Goal: Task Accomplishment & Management: Manage account settings

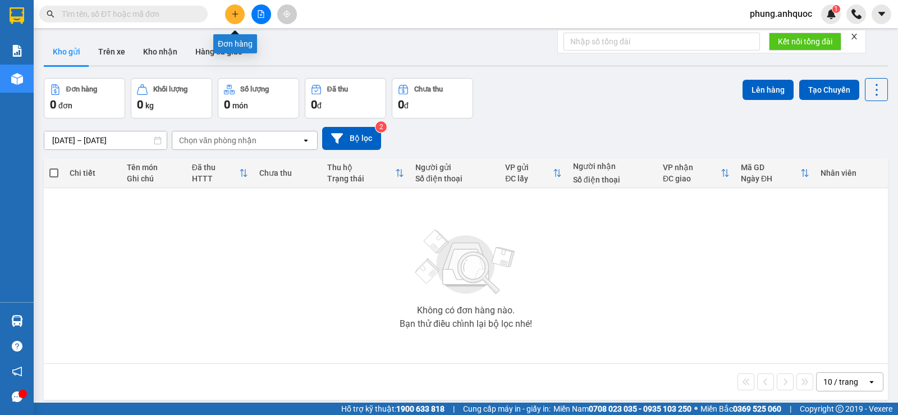
click at [234, 17] on icon "plus" at bounding box center [235, 14] width 8 height 8
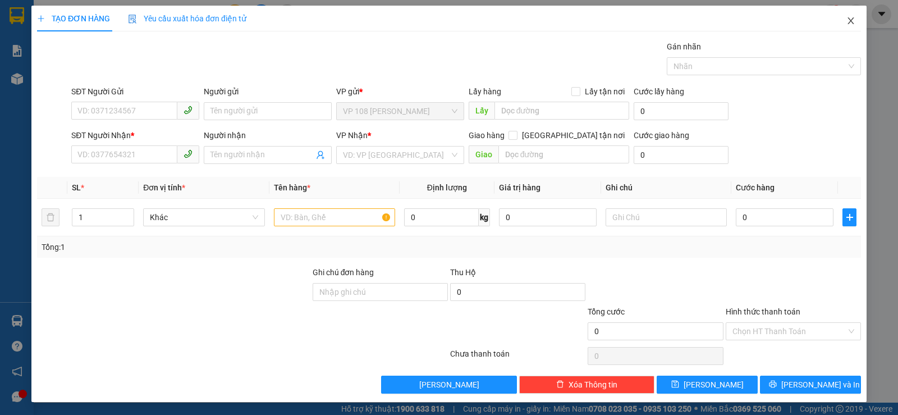
click at [846, 22] on icon "close" at bounding box center [850, 20] width 9 height 9
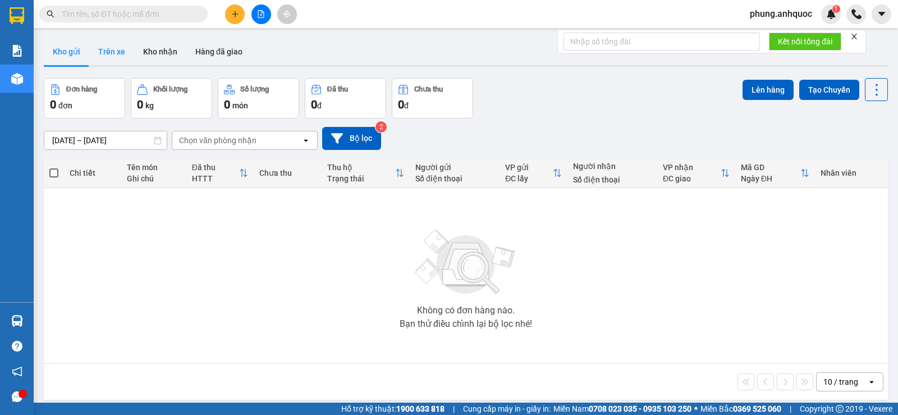
click at [114, 53] on button "Trên xe" at bounding box center [111, 51] width 45 height 27
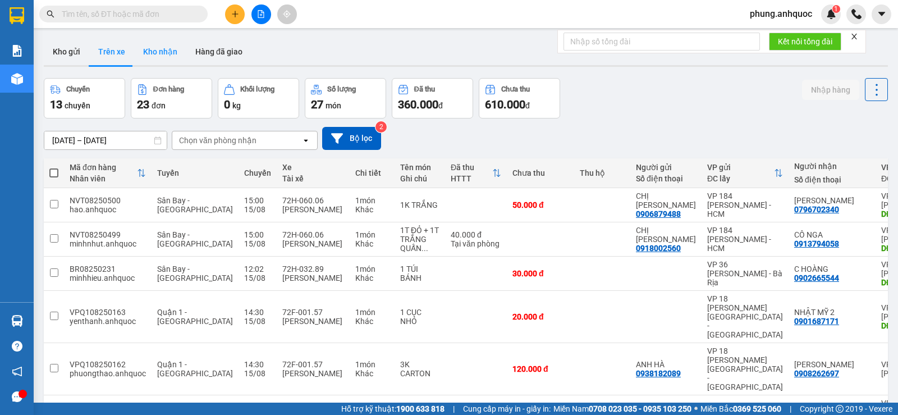
click at [163, 54] on button "Kho nhận" at bounding box center [160, 51] width 52 height 27
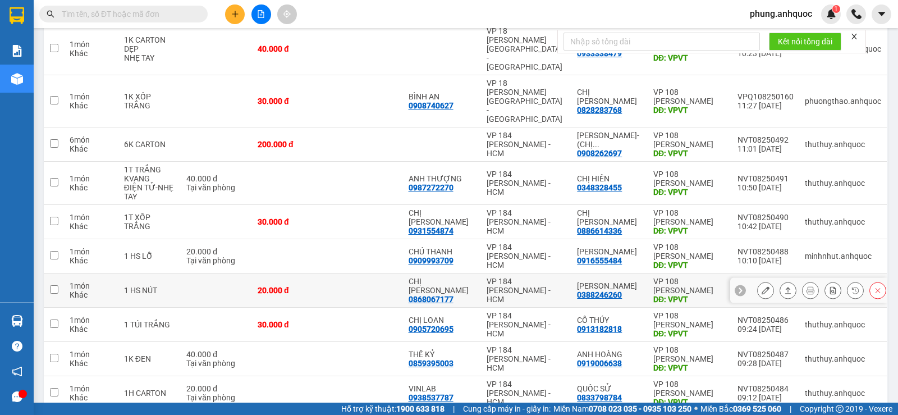
scroll to position [168, 0]
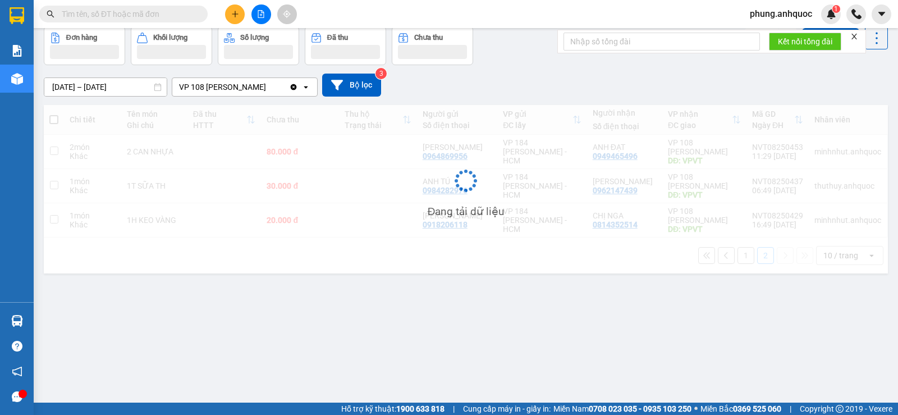
scroll to position [52, 0]
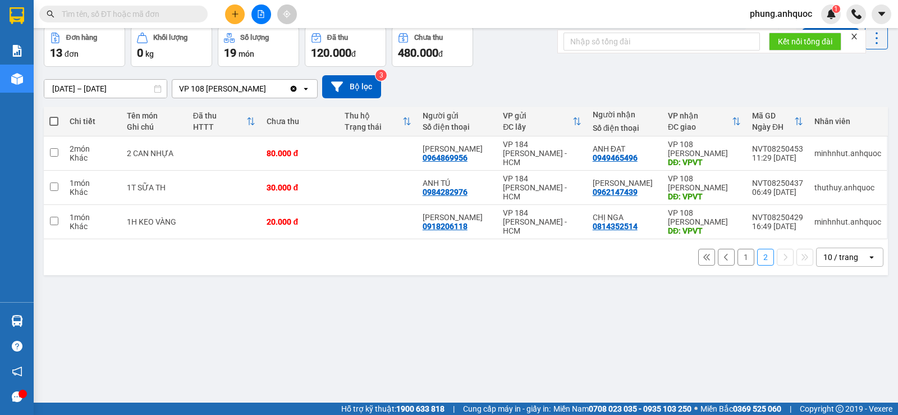
click at [743, 261] on button "1" at bounding box center [745, 257] width 17 height 17
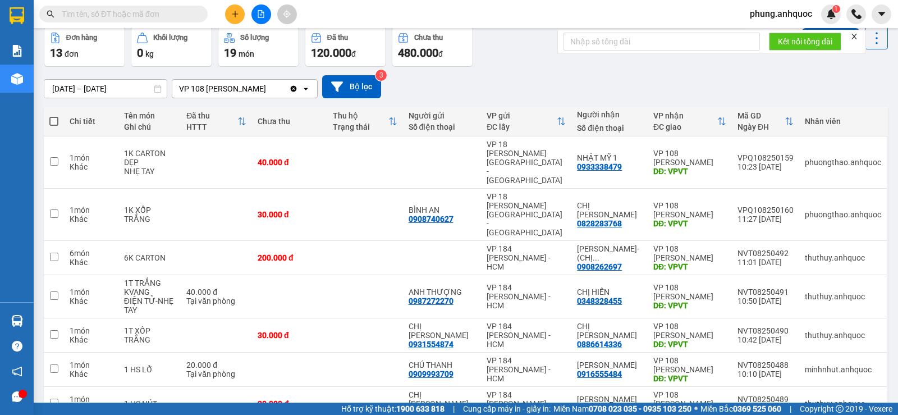
click at [770, 6] on div "phung.anhquoc 1" at bounding box center [791, 14] width 100 height 20
click at [770, 13] on span "phung.anhquoc" at bounding box center [781, 14] width 80 height 14
click at [767, 36] on span "Đăng xuất" at bounding box center [785, 35] width 57 height 12
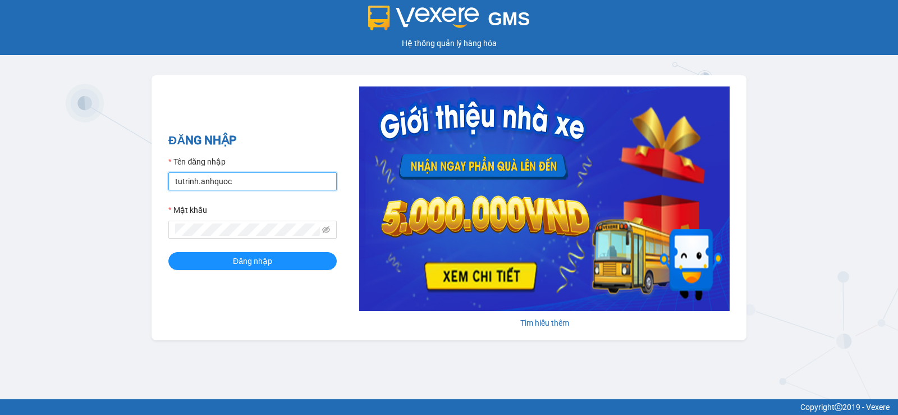
click at [282, 180] on input "tutrinh.anhquoc" at bounding box center [252, 181] width 168 height 18
type input "sang.anhquoc"
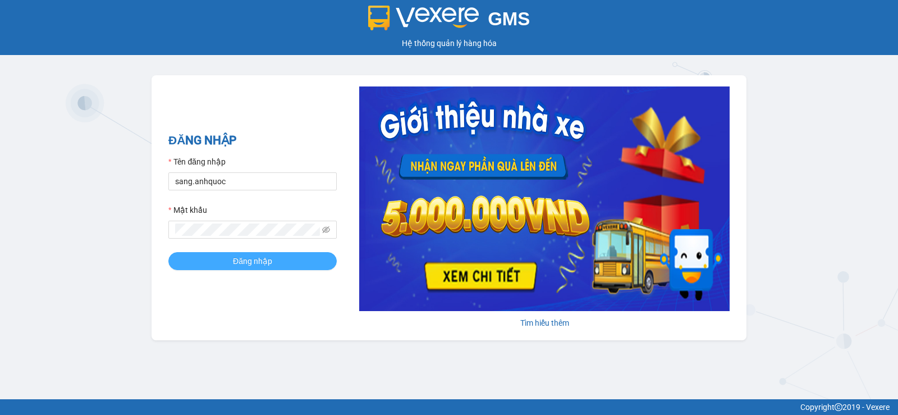
click at [246, 258] on span "Đăng nhập" at bounding box center [252, 261] width 39 height 12
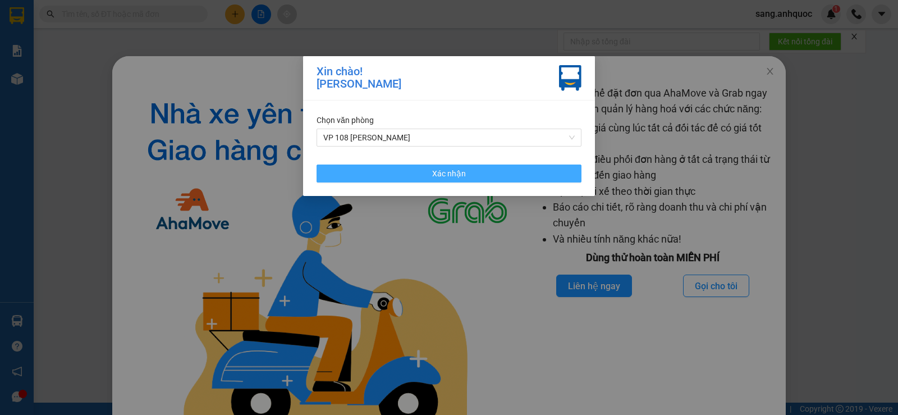
click at [440, 177] on span "Xác nhận" at bounding box center [449, 173] width 34 height 12
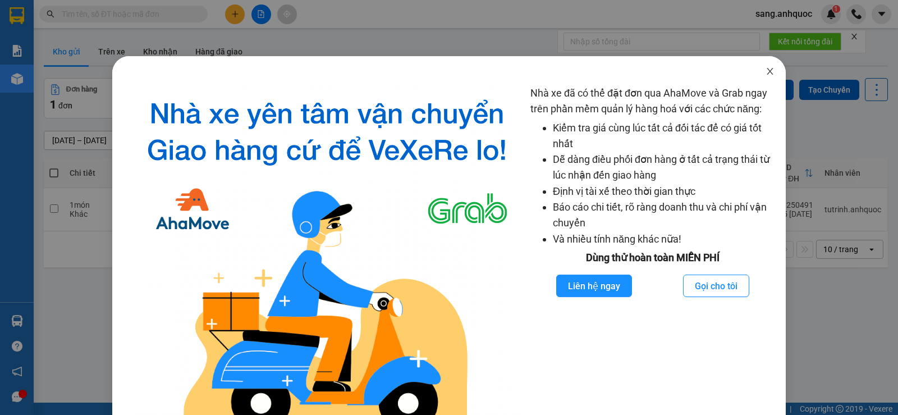
click at [766, 72] on icon "close" at bounding box center [769, 71] width 6 height 7
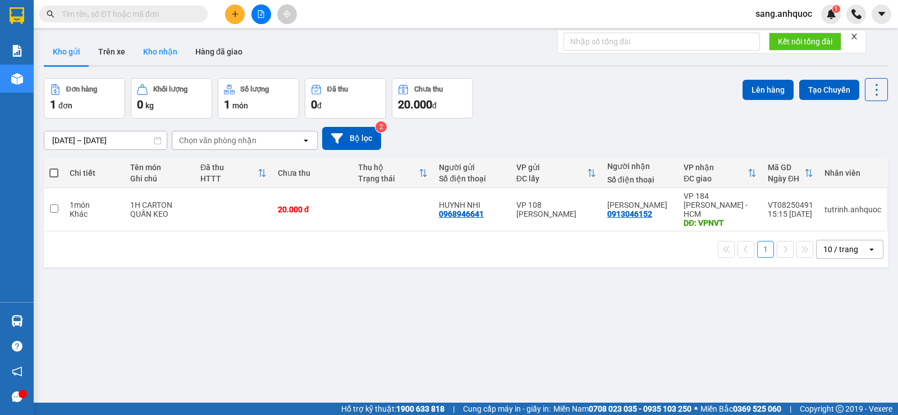
click at [162, 53] on button "Kho nhận" at bounding box center [160, 51] width 52 height 27
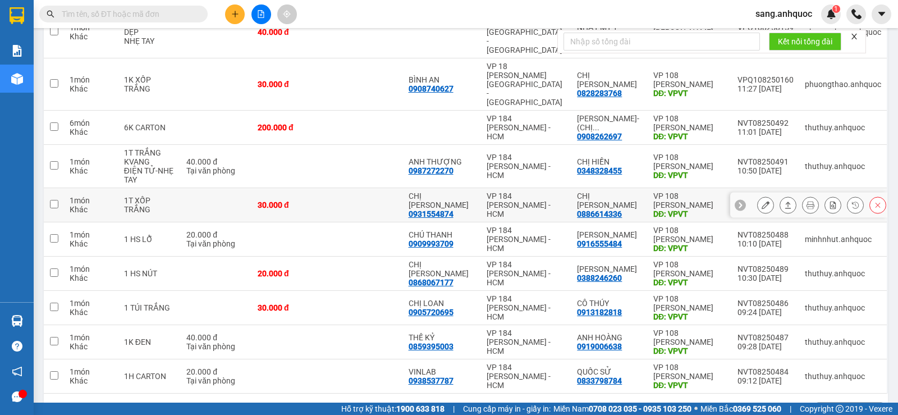
scroll to position [183, 0]
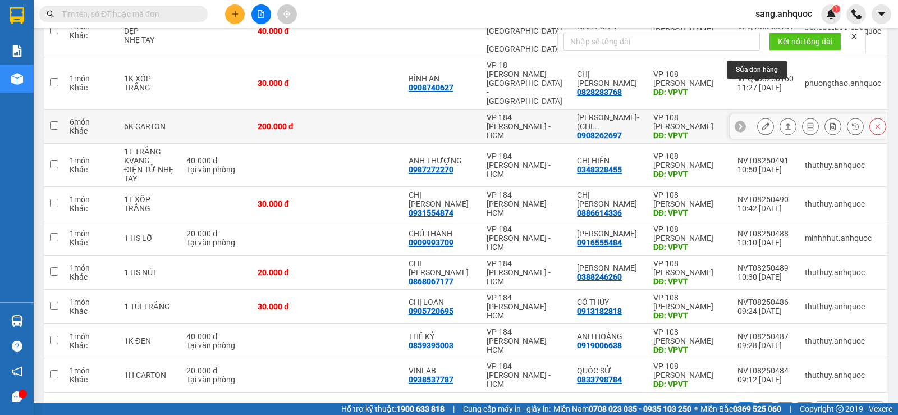
click at [761, 122] on icon at bounding box center [765, 126] width 8 height 8
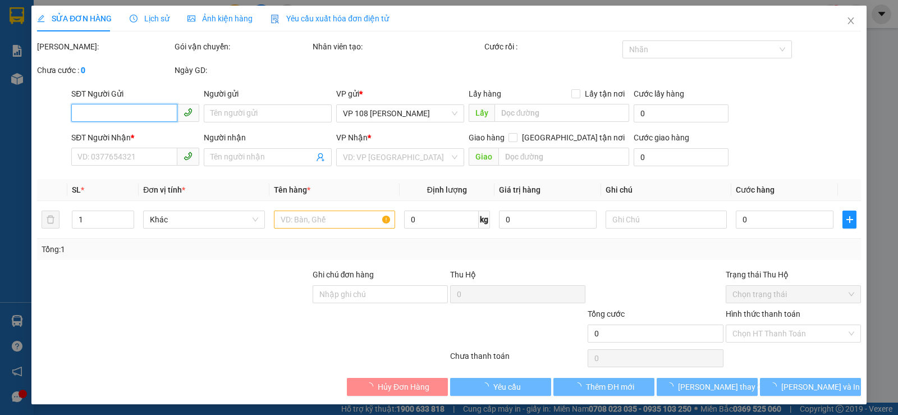
type input "0908262697"
type input "VÕ KỴ- (CHỊ HÀ)"
type input "VPVT"
type input "200.000"
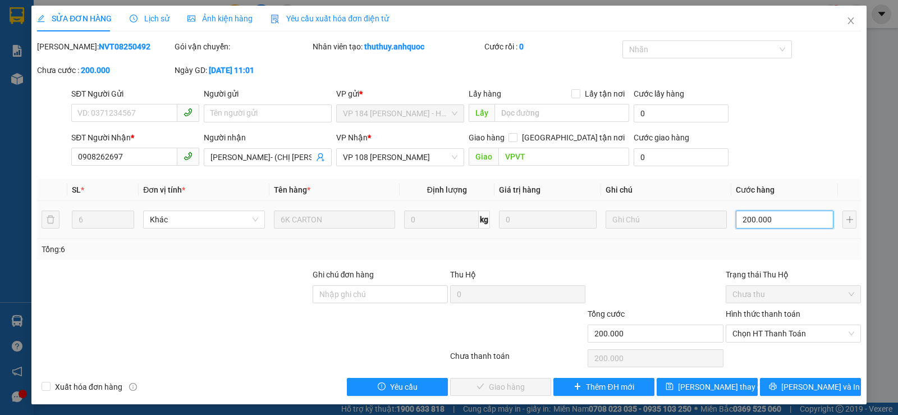
click at [782, 217] on input "200.000" at bounding box center [785, 219] width 98 height 18
type input "1"
type input "12"
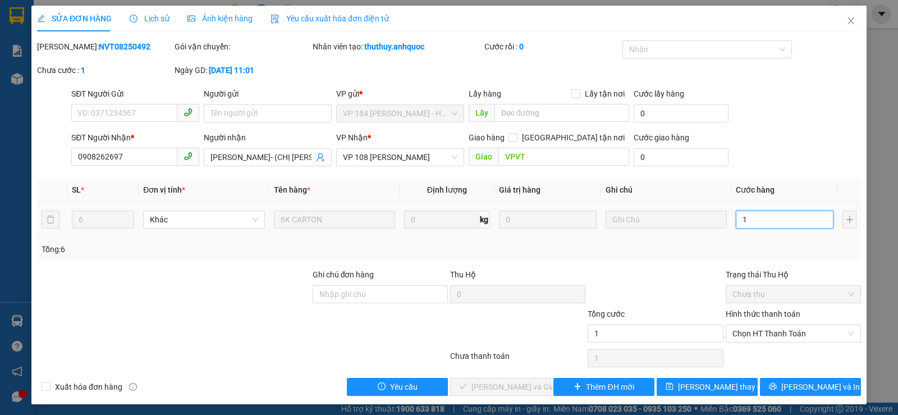
type input "12"
type input "120"
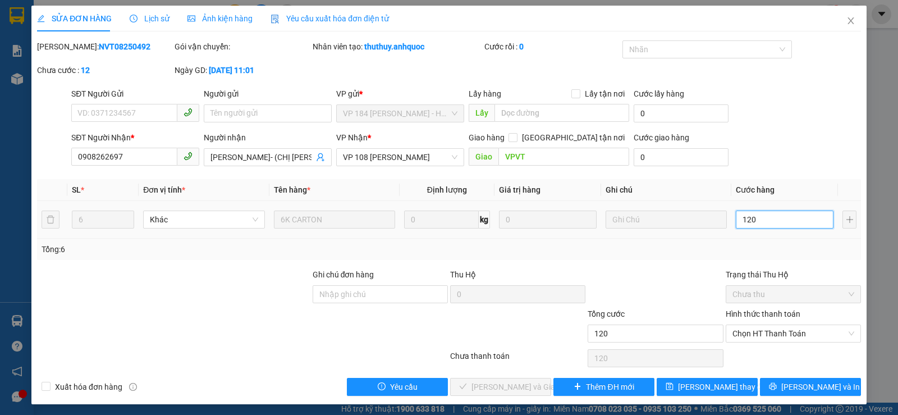
type input "1.200"
type input "12.000"
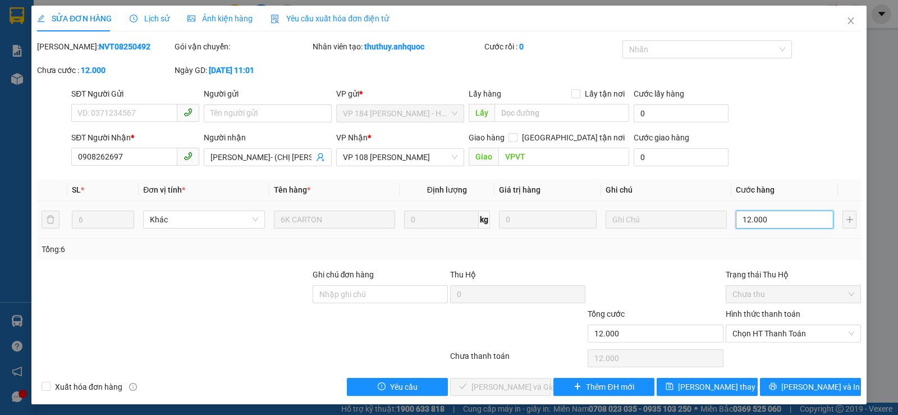
type input "120.000"
click at [709, 384] on span "[PERSON_NAME] thay đổi" at bounding box center [723, 386] width 90 height 12
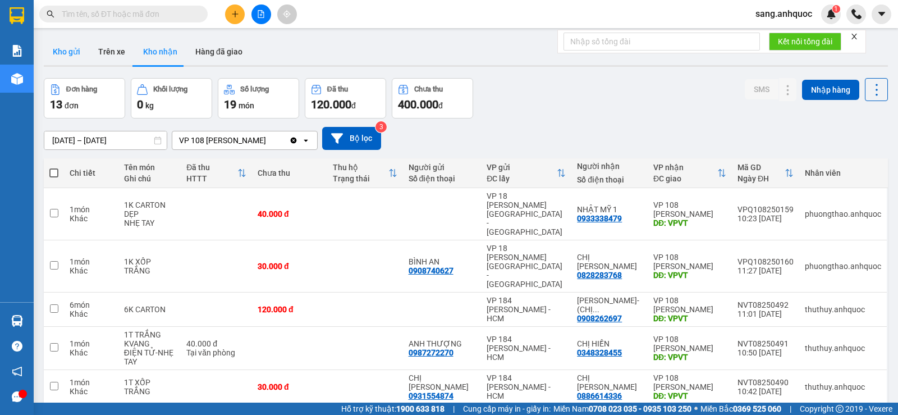
click at [66, 56] on button "Kho gửi" at bounding box center [66, 51] width 45 height 27
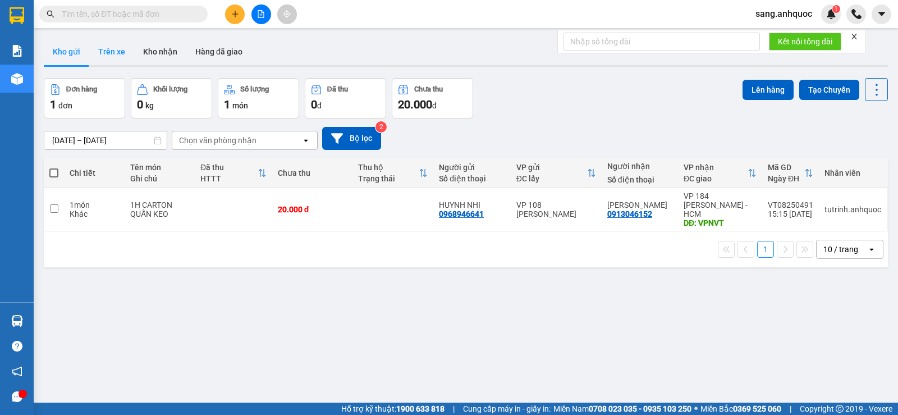
click at [114, 56] on button "Trên xe" at bounding box center [111, 51] width 45 height 27
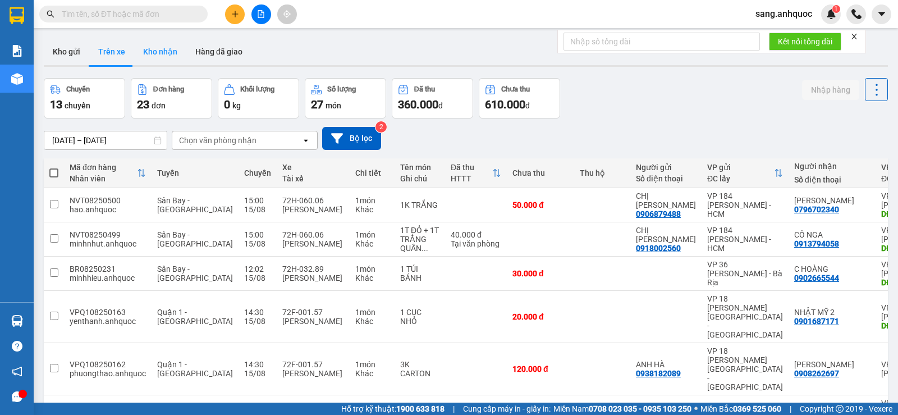
click at [160, 57] on button "Kho nhận" at bounding box center [160, 51] width 52 height 27
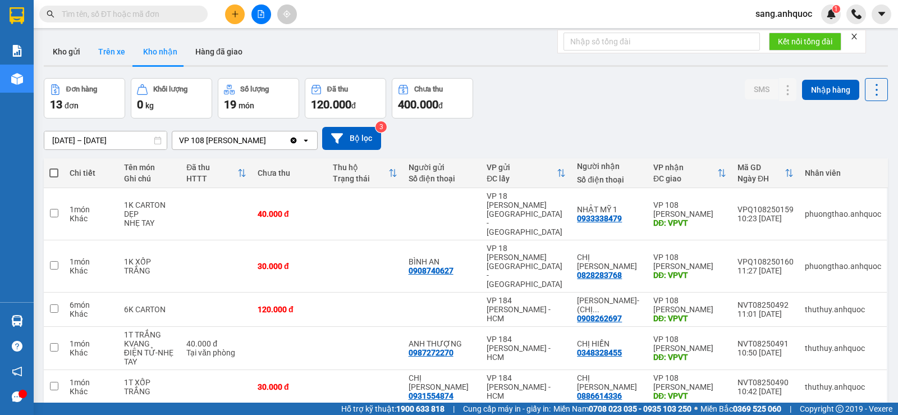
click at [114, 56] on button "Trên xe" at bounding box center [111, 51] width 45 height 27
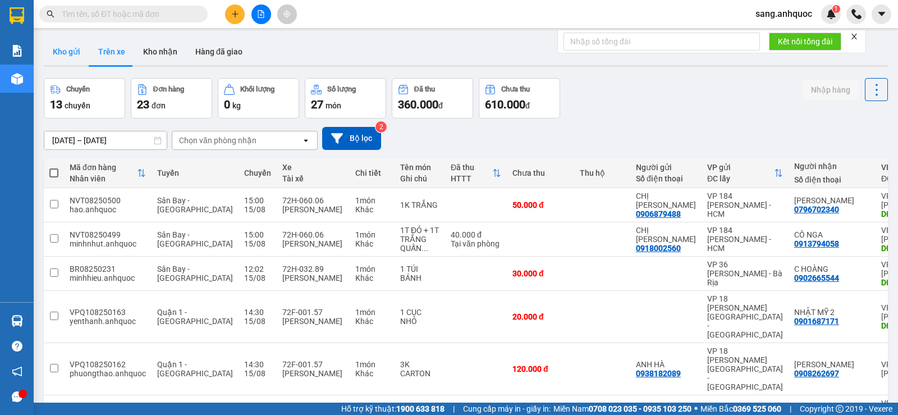
click at [68, 55] on button "Kho gửi" at bounding box center [66, 51] width 45 height 27
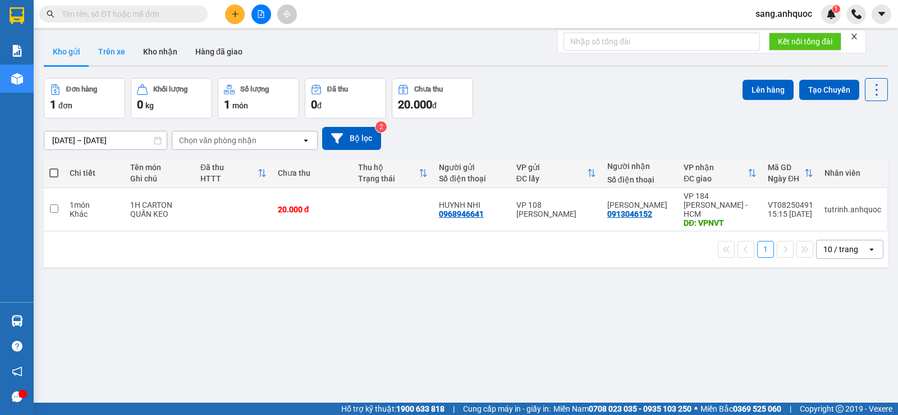
click at [110, 59] on button "Trên xe" at bounding box center [111, 51] width 45 height 27
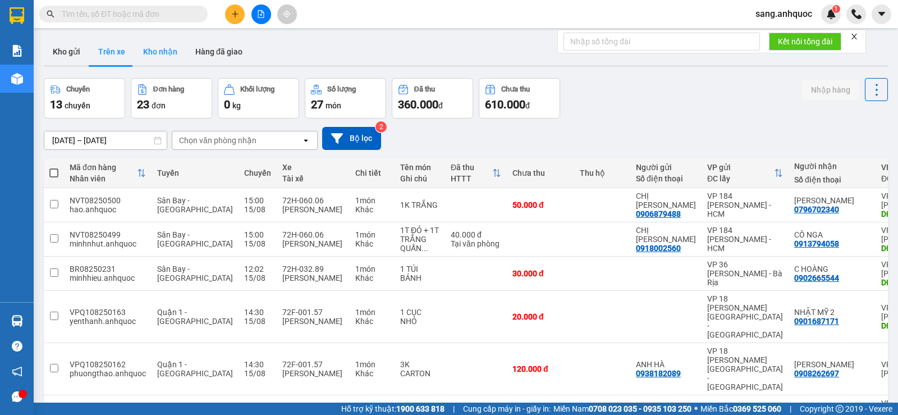
click at [151, 52] on button "Kho nhận" at bounding box center [160, 51] width 52 height 27
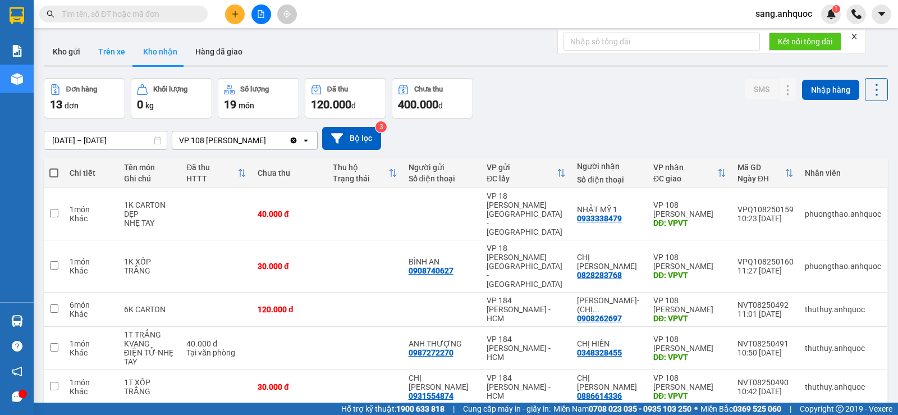
click at [120, 52] on button "Trên xe" at bounding box center [111, 51] width 45 height 27
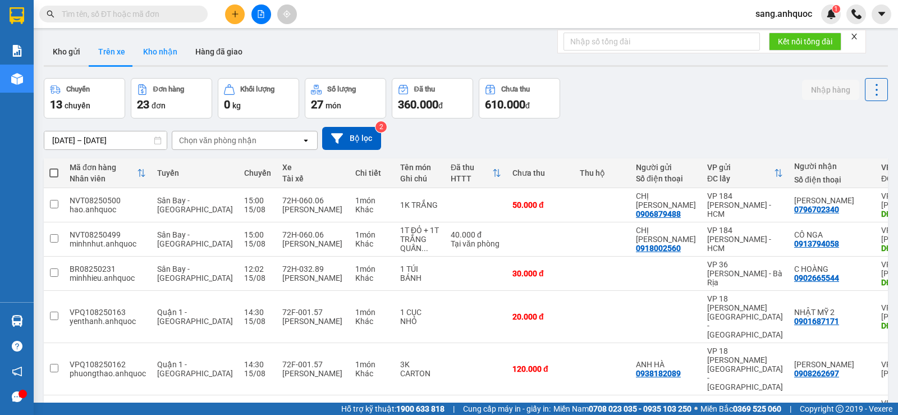
click at [152, 57] on button "Kho nhận" at bounding box center [160, 51] width 52 height 27
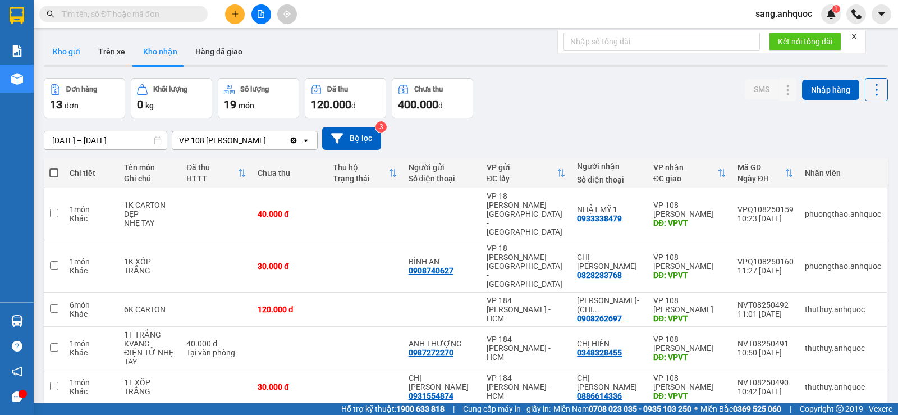
click at [68, 57] on button "Kho gửi" at bounding box center [66, 51] width 45 height 27
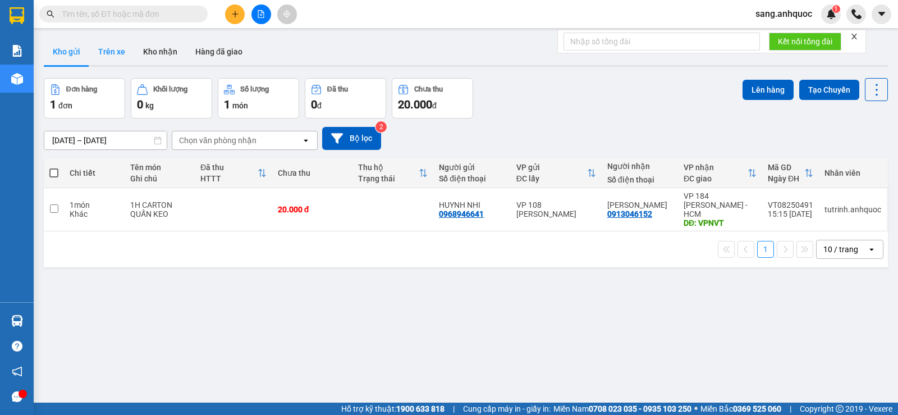
click at [107, 56] on button "Trên xe" at bounding box center [111, 51] width 45 height 27
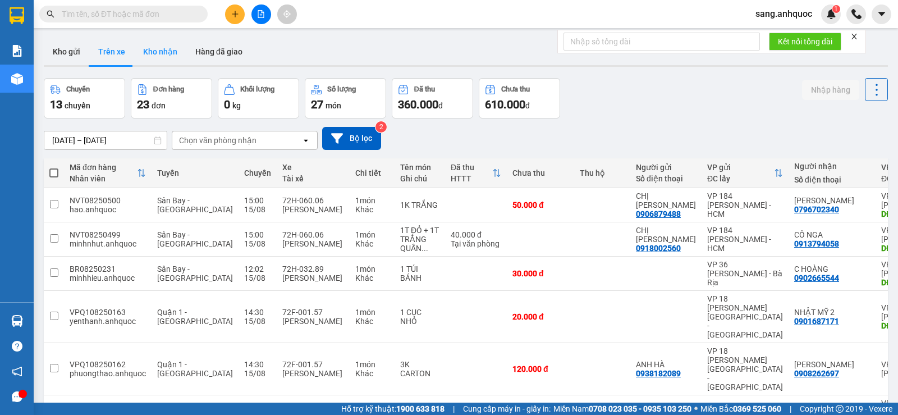
click at [159, 56] on button "Kho nhận" at bounding box center [160, 51] width 52 height 27
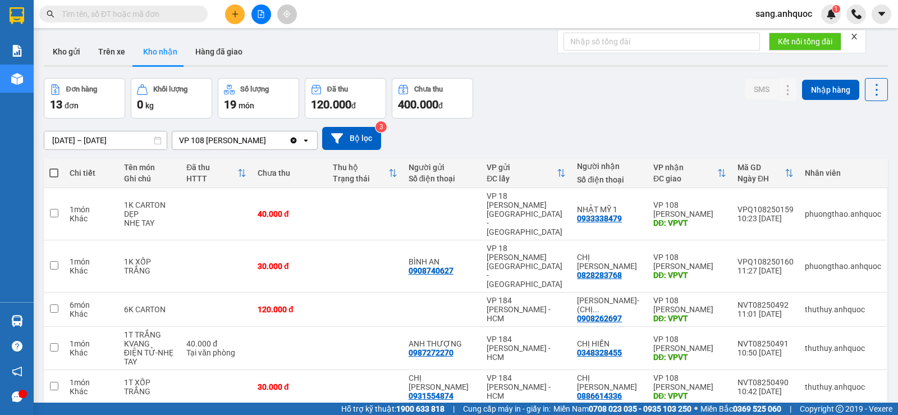
click at [788, 11] on span "sang.anhquoc" at bounding box center [783, 14] width 75 height 14
click at [786, 35] on span "Đăng xuất" at bounding box center [789, 35] width 50 height 12
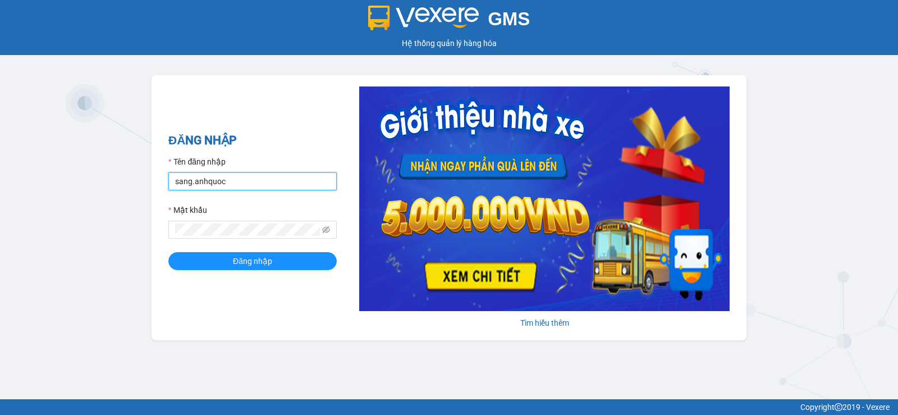
click at [271, 178] on input "sang.anhquoc" at bounding box center [252, 181] width 168 height 18
type input "phung.anhquoc"
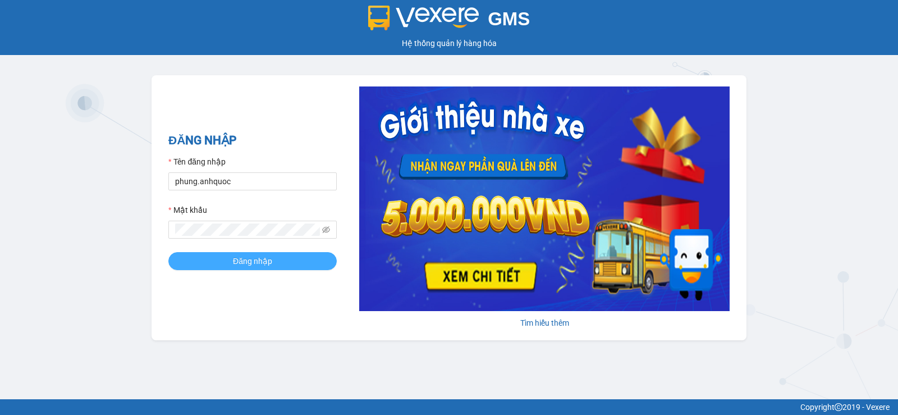
click at [271, 269] on button "Đăng nhập" at bounding box center [252, 261] width 168 height 18
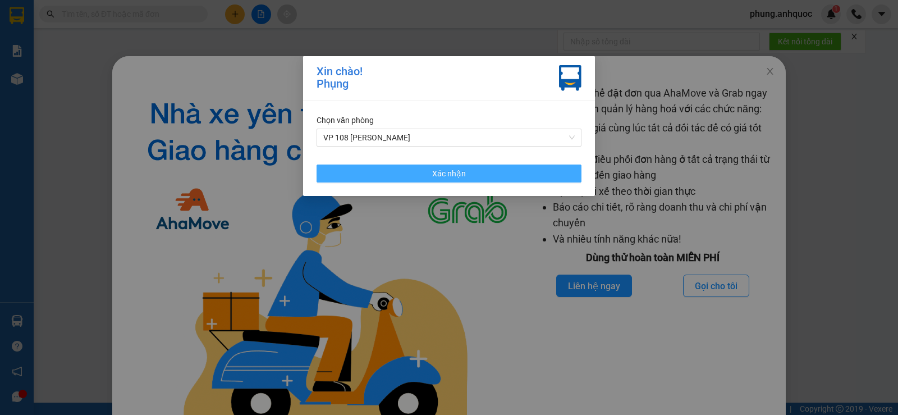
click at [453, 173] on span "Xác nhận" at bounding box center [449, 173] width 34 height 12
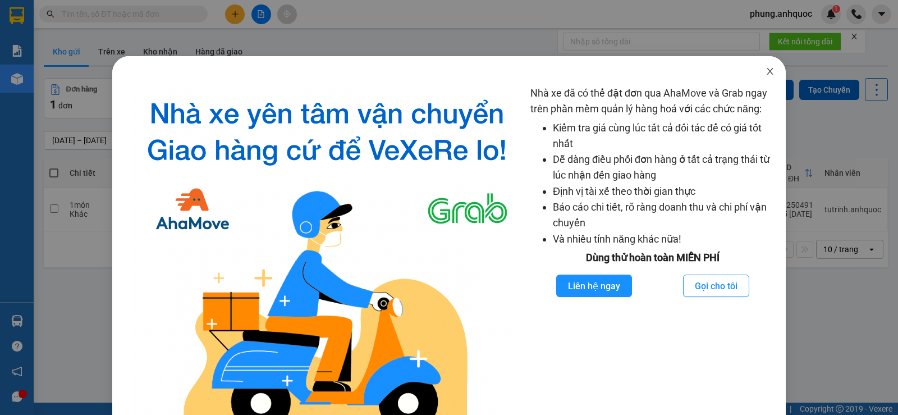
click at [765, 70] on icon "close" at bounding box center [769, 71] width 9 height 9
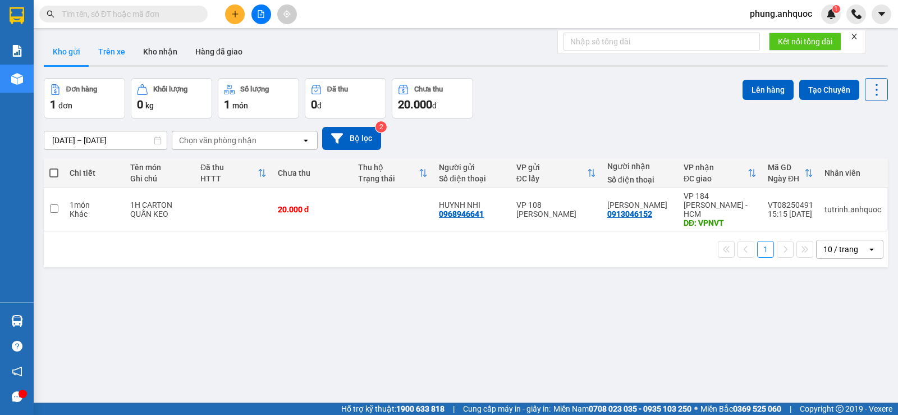
click at [113, 56] on button "Trên xe" at bounding box center [111, 51] width 45 height 27
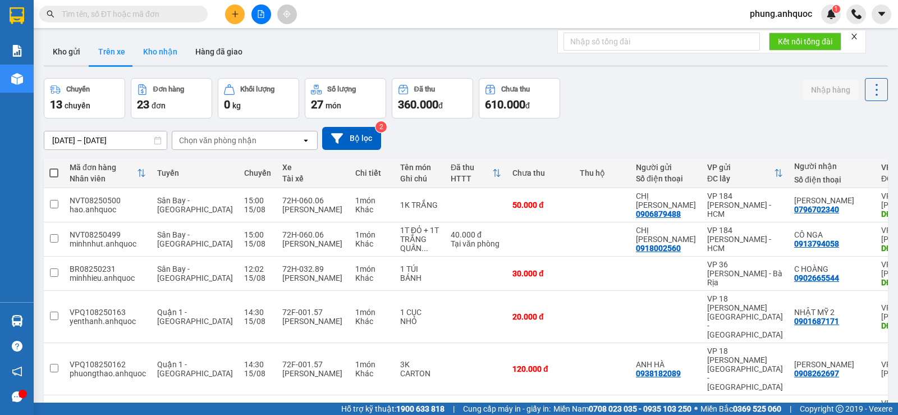
click at [163, 55] on button "Kho nhận" at bounding box center [160, 51] width 52 height 27
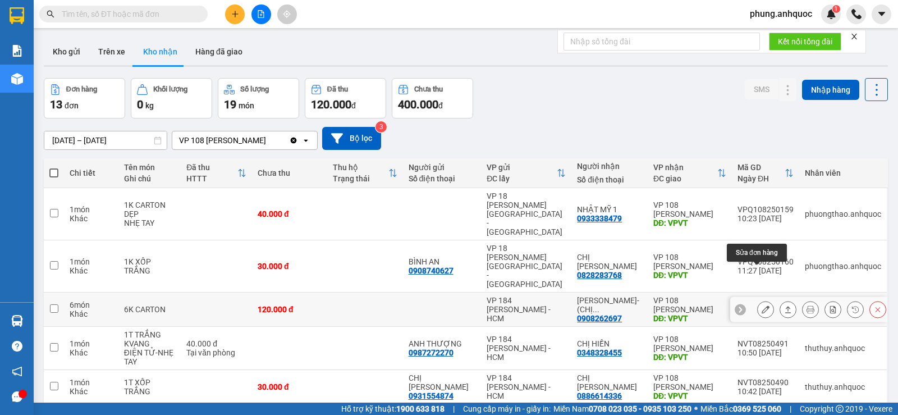
click at [761, 305] on icon at bounding box center [765, 309] width 8 height 8
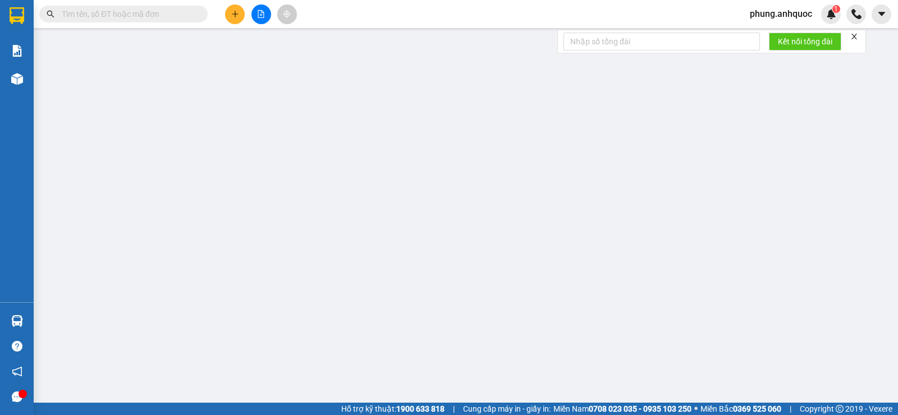
type input "0908262697"
type input "[PERSON_NAME]- (CHỊ [PERSON_NAME])"
type input "VPVT"
type input "120.000"
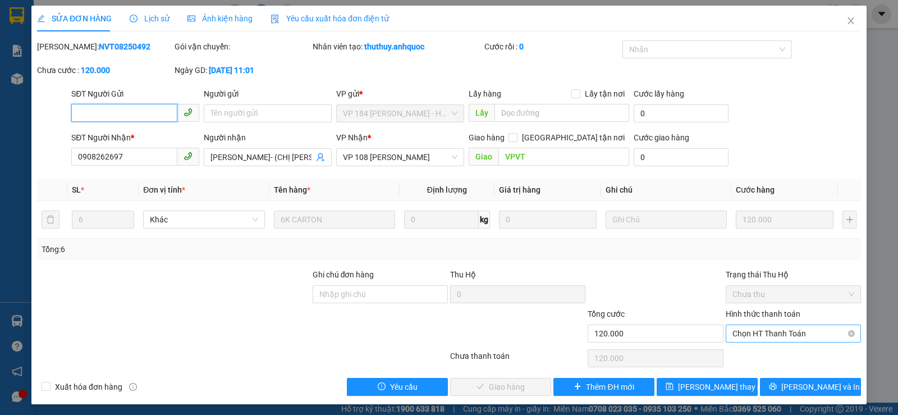
click at [763, 338] on span "Chọn HT Thanh Toán" at bounding box center [793, 333] width 122 height 17
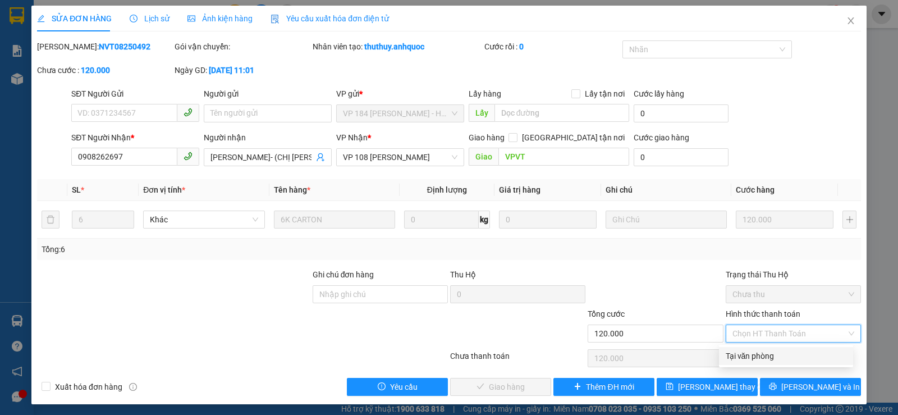
click at [758, 352] on div "Tại văn phòng" at bounding box center [785, 356] width 121 height 12
type input "0"
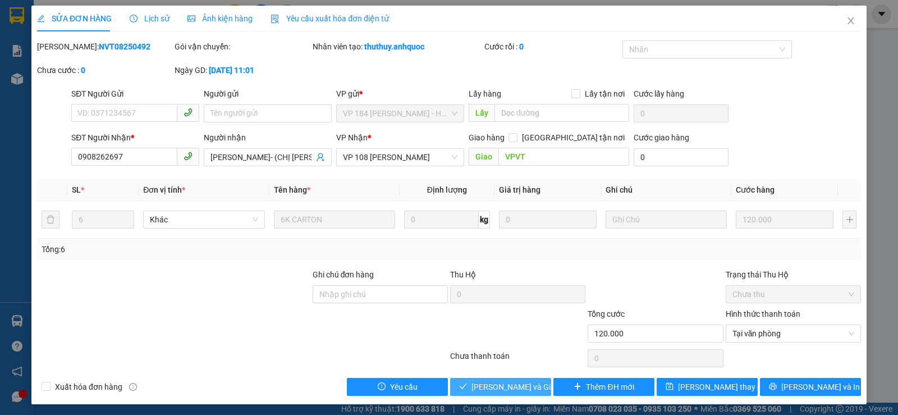
click at [500, 384] on span "[PERSON_NAME] và Giao hàng" at bounding box center [525, 386] width 108 height 12
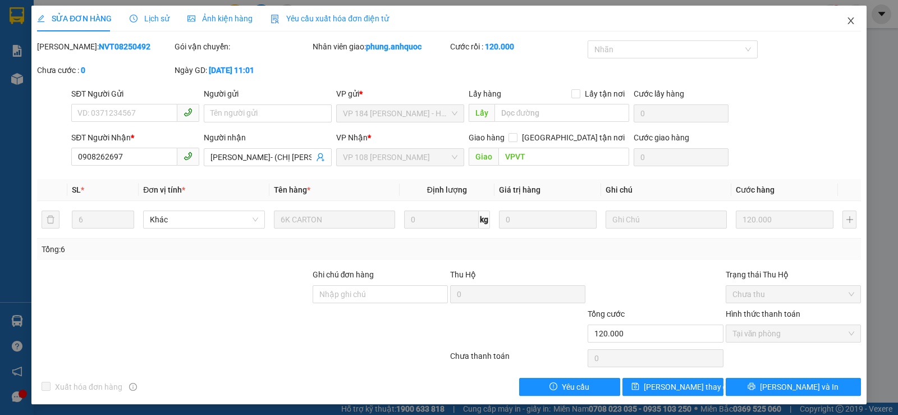
click at [846, 19] on icon "close" at bounding box center [850, 20] width 9 height 9
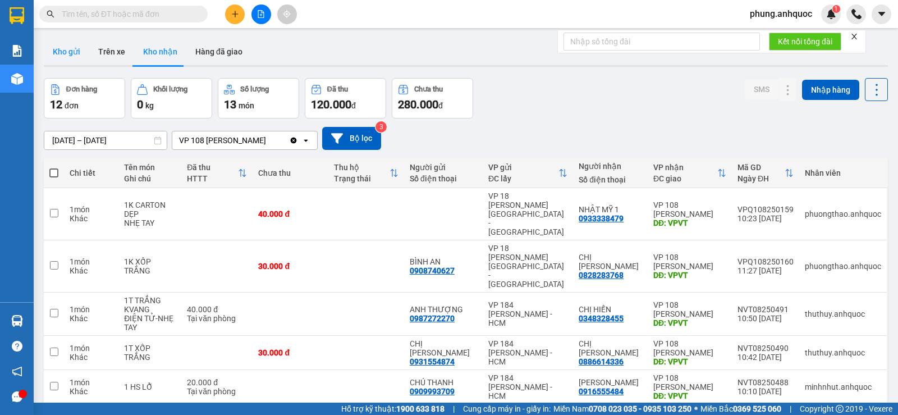
click at [67, 50] on button "Kho gửi" at bounding box center [66, 51] width 45 height 27
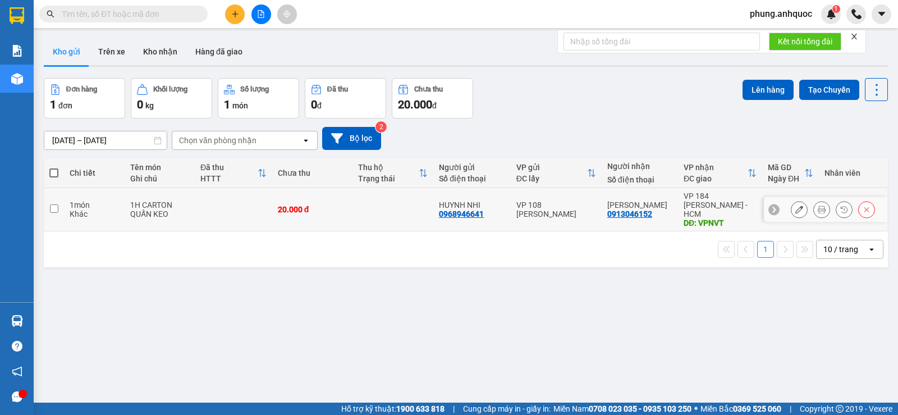
click at [57, 204] on input "checkbox" at bounding box center [54, 208] width 8 height 8
checkbox input "true"
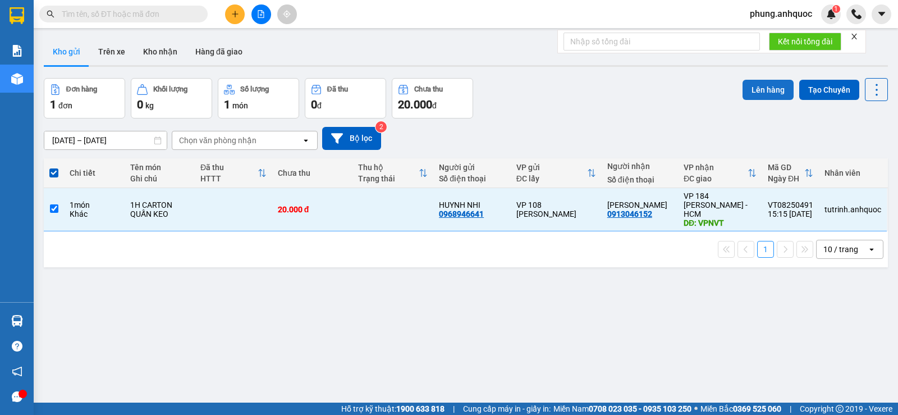
click at [753, 86] on button "Lên hàng" at bounding box center [767, 90] width 51 height 20
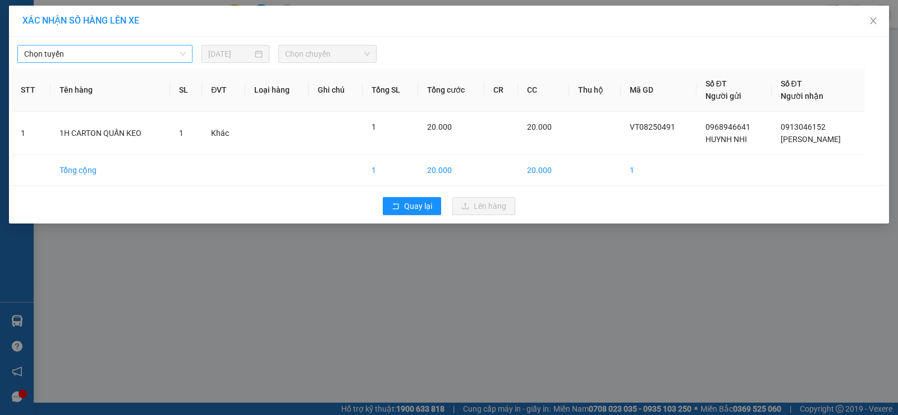
click at [89, 49] on span "Chọn tuyến" at bounding box center [105, 53] width 162 height 17
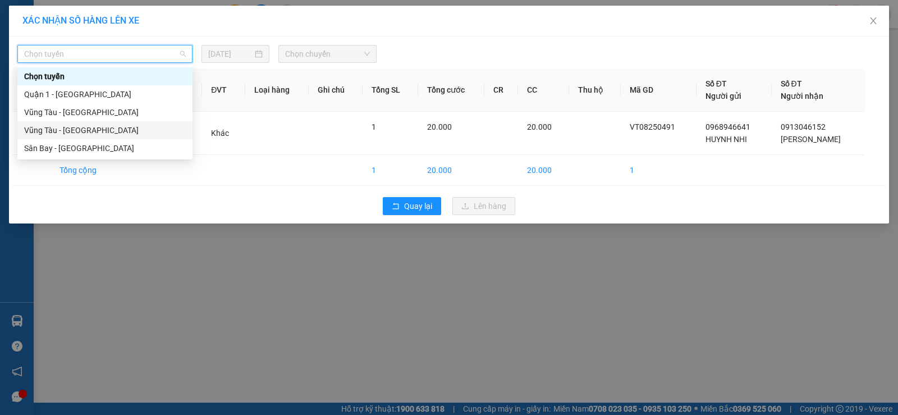
click at [82, 130] on div "Vũng Tàu - [GEOGRAPHIC_DATA]" at bounding box center [105, 130] width 162 height 12
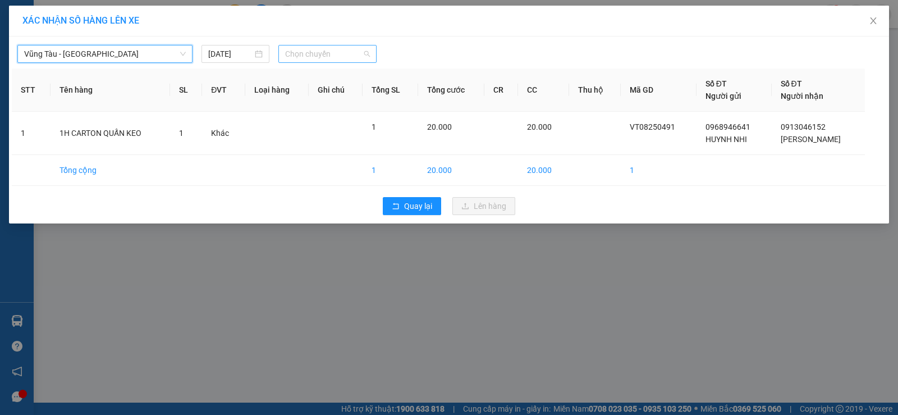
click at [312, 53] on span "Chọn chuyến" at bounding box center [327, 53] width 85 height 17
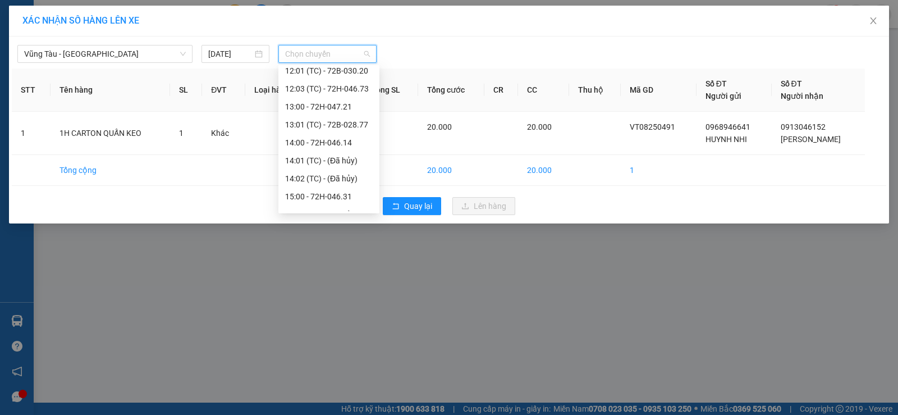
scroll to position [505, 0]
click at [324, 145] on div "16:00 - 72H-032.89" at bounding box center [329, 146] width 88 height 12
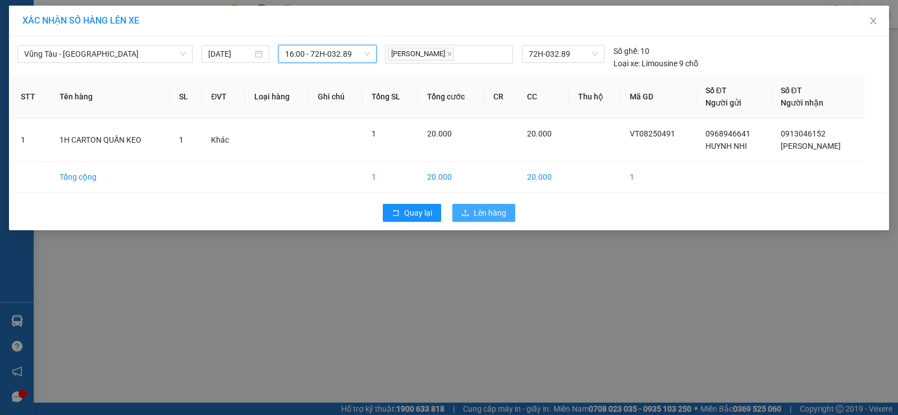
click at [488, 215] on span "Lên hàng" at bounding box center [490, 212] width 33 height 12
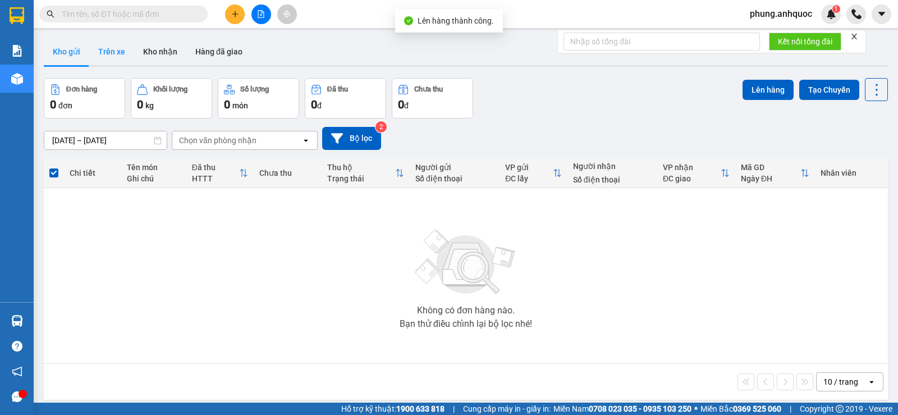
click at [118, 56] on button "Trên xe" at bounding box center [111, 51] width 45 height 27
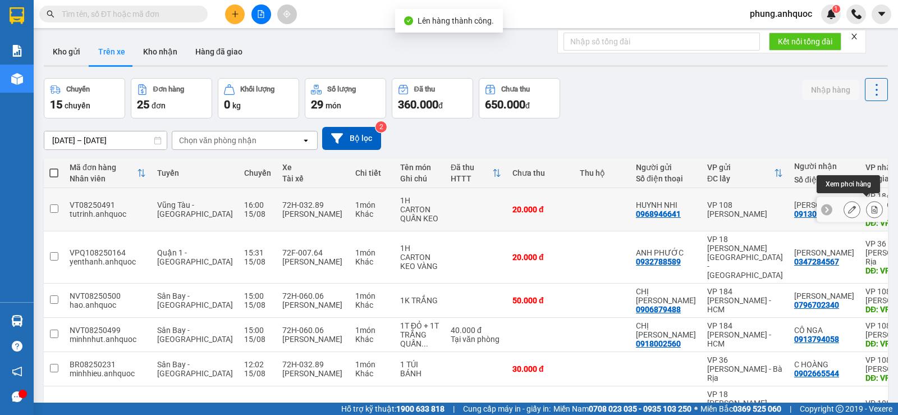
drag, startPoint x: 871, startPoint y: 199, endPoint x: 492, endPoint y: 242, distance: 381.2
click at [870, 200] on button at bounding box center [874, 210] width 16 height 20
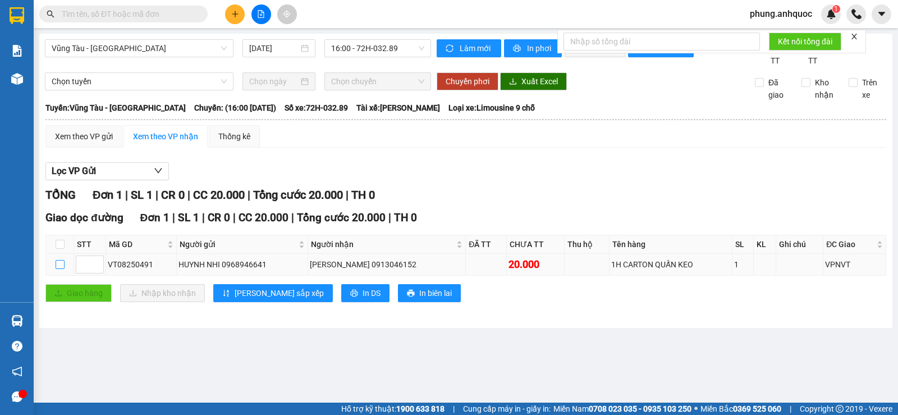
click at [60, 269] on input "checkbox" at bounding box center [60, 264] width 9 height 9
checkbox input "true"
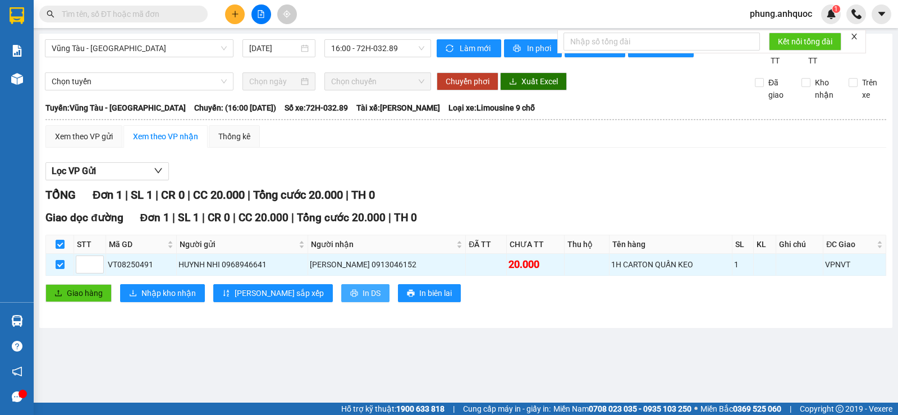
click at [341, 302] on button "In DS" at bounding box center [365, 293] width 48 height 18
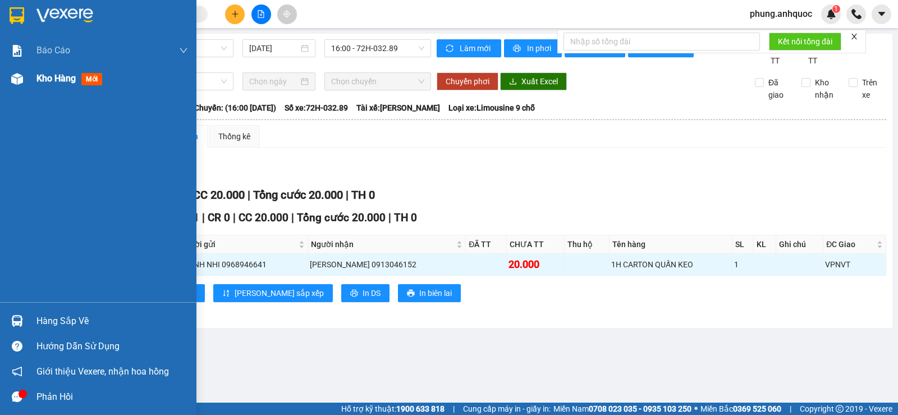
click at [22, 80] on img at bounding box center [17, 79] width 12 height 12
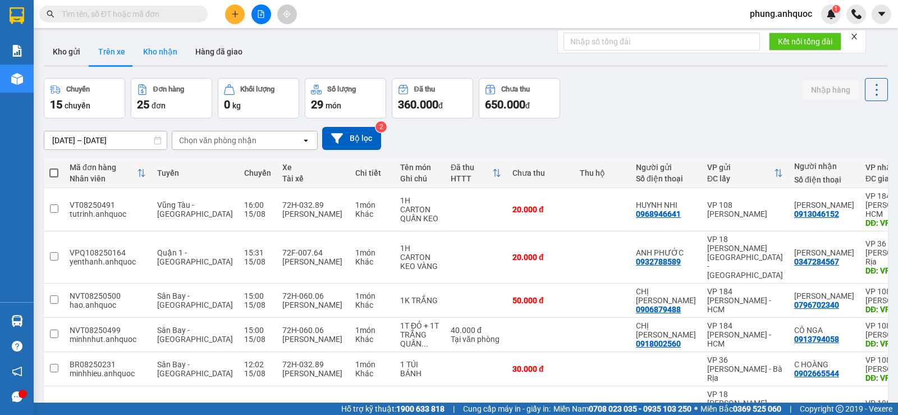
click at [177, 57] on button "Kho nhận" at bounding box center [160, 51] width 52 height 27
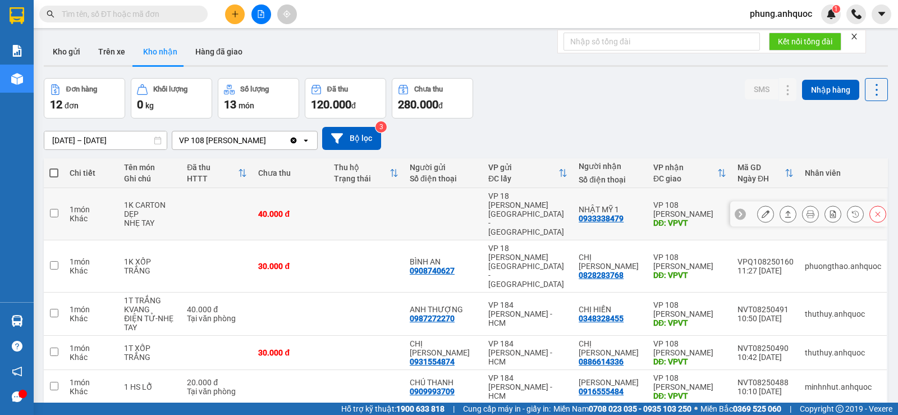
click at [761, 210] on icon at bounding box center [765, 214] width 8 height 8
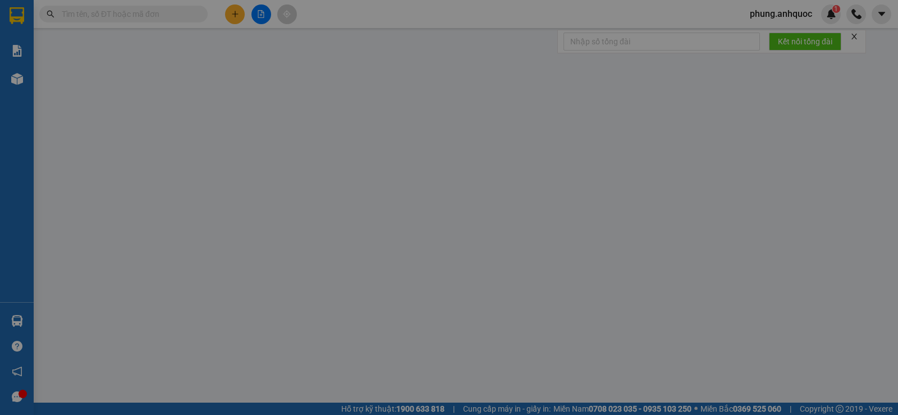
type input "0933338479"
type input "NHẬT MỸ 1"
type input "VPVT"
type input "40.000"
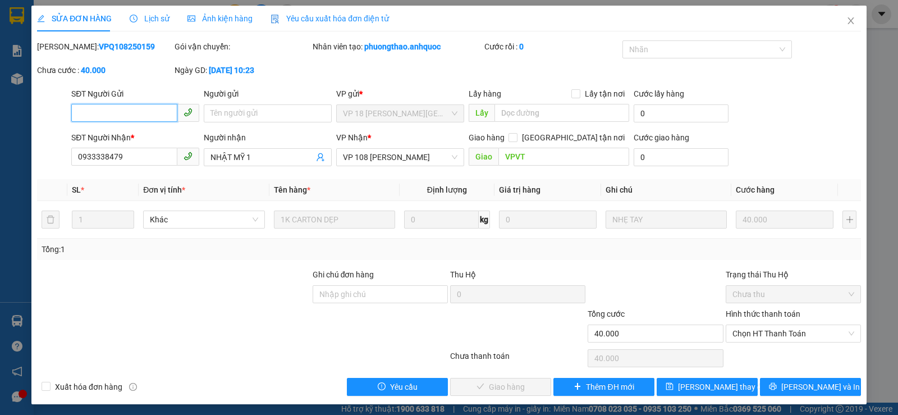
drag, startPoint x: 753, startPoint y: 336, endPoint x: 755, endPoint y: 353, distance: 16.9
click at [755, 343] on div "Hình thức thanh toán Chọn HT Thanh Toán" at bounding box center [792, 326] width 135 height 39
click at [759, 336] on span "Chọn HT Thanh Toán" at bounding box center [793, 333] width 122 height 17
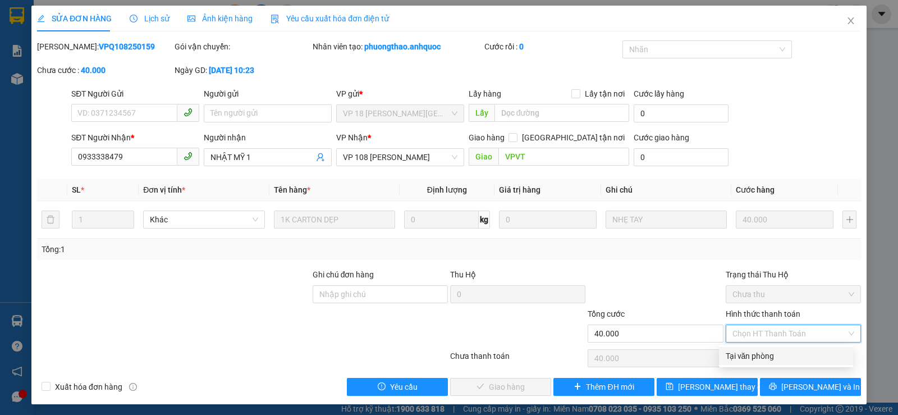
click at [765, 358] on div "Tại văn phòng" at bounding box center [785, 356] width 121 height 12
type input "0"
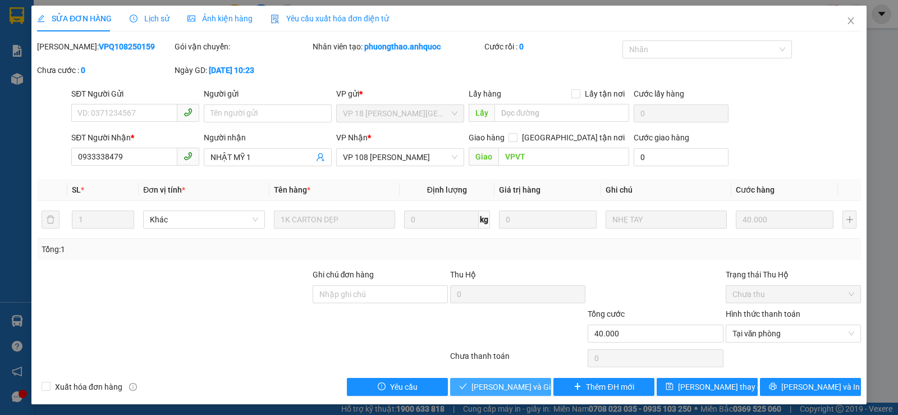
click at [491, 390] on span "[PERSON_NAME] và Giao hàng" at bounding box center [525, 386] width 108 height 12
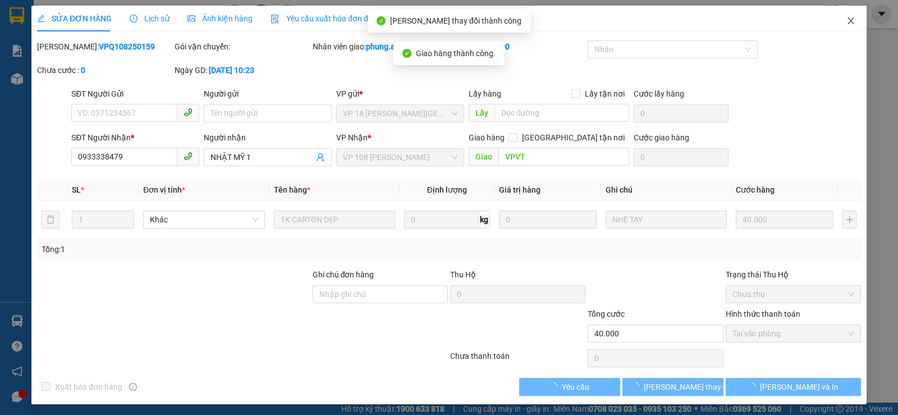
click at [846, 24] on icon "close" at bounding box center [850, 20] width 9 height 9
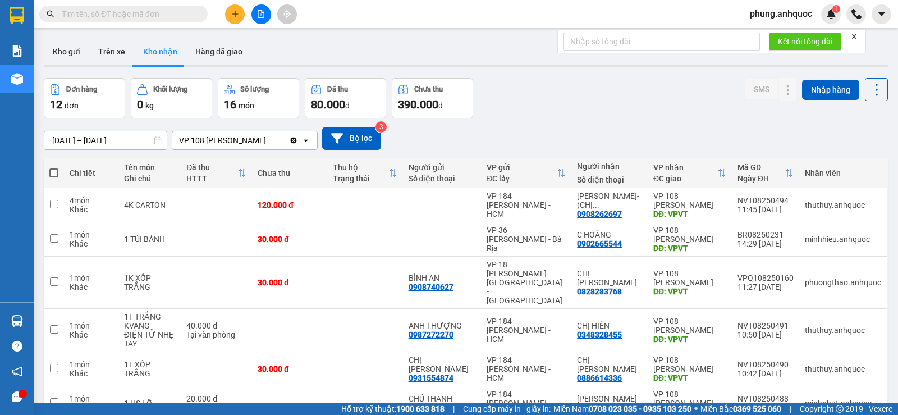
click at [774, 15] on span "phung.anhquoc" at bounding box center [781, 14] width 80 height 14
click at [774, 38] on span "Đăng xuất" at bounding box center [785, 35] width 57 height 12
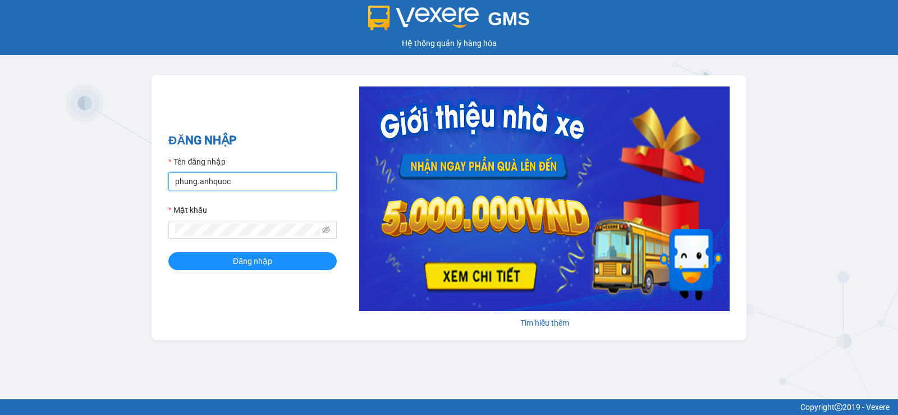
click at [259, 185] on input "phung.anhquoc" at bounding box center [252, 181] width 168 height 18
type input "sang.anhquoc"
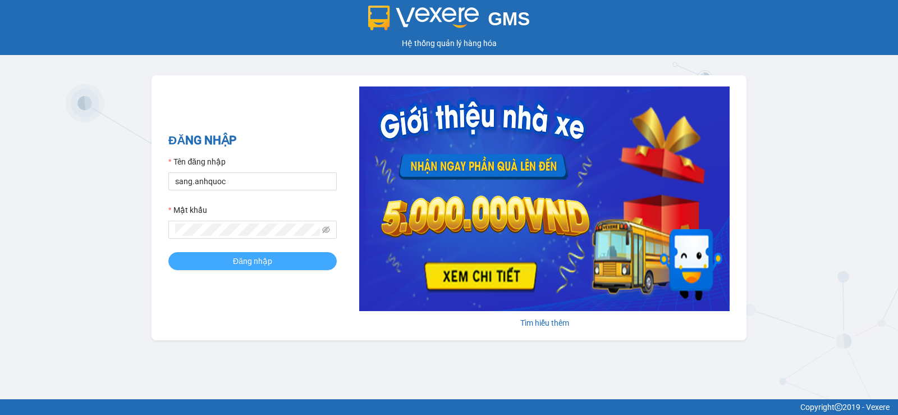
click at [275, 267] on button "Đăng nhập" at bounding box center [252, 261] width 168 height 18
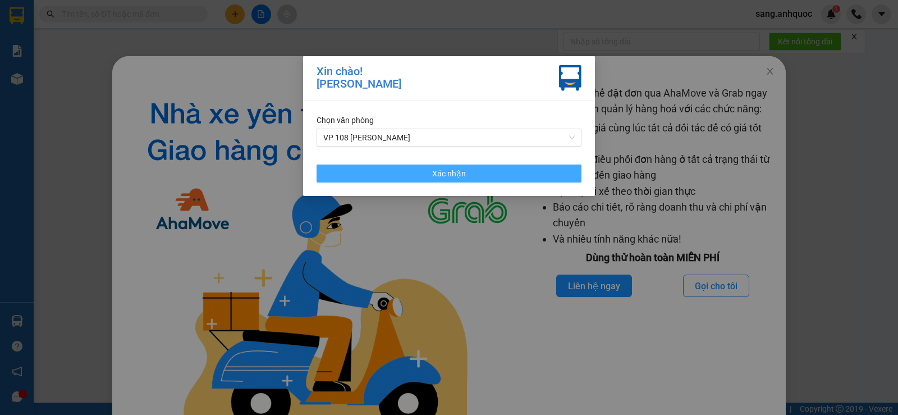
click at [478, 174] on button "Xác nhận" at bounding box center [448, 173] width 265 height 18
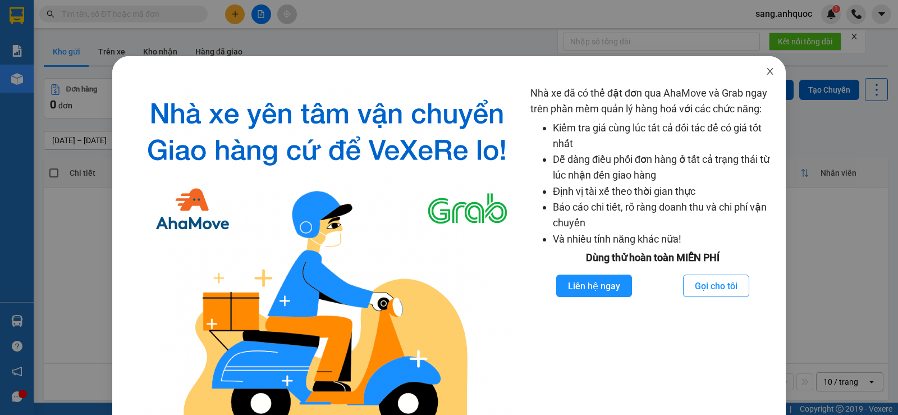
click at [765, 70] on icon "close" at bounding box center [769, 71] width 9 height 9
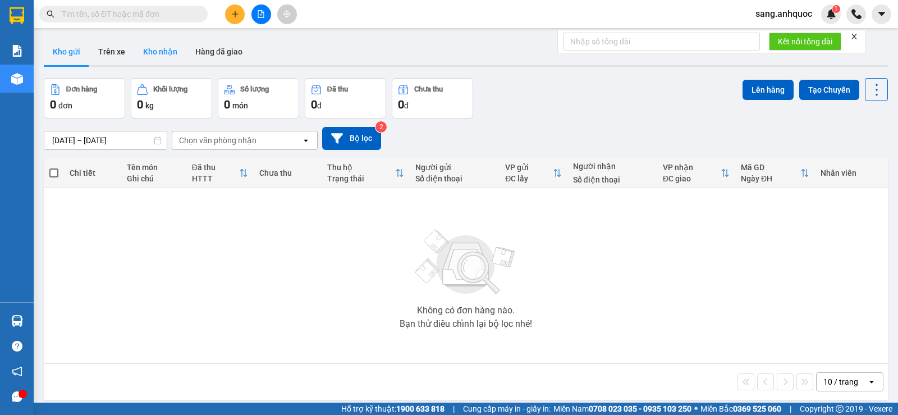
click at [159, 57] on button "Kho nhận" at bounding box center [160, 51] width 52 height 27
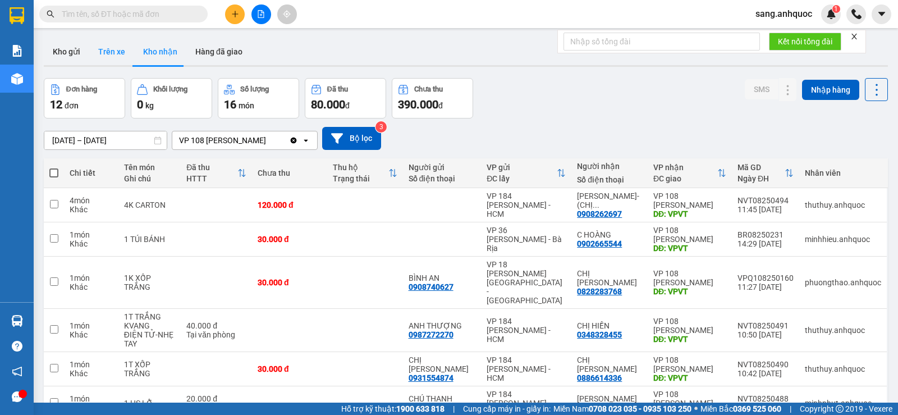
click at [95, 56] on button "Trên xe" at bounding box center [111, 51] width 45 height 27
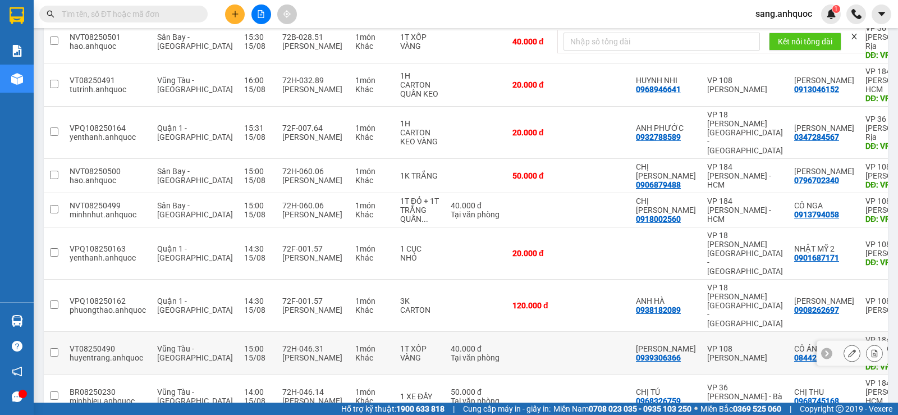
scroll to position [169, 0]
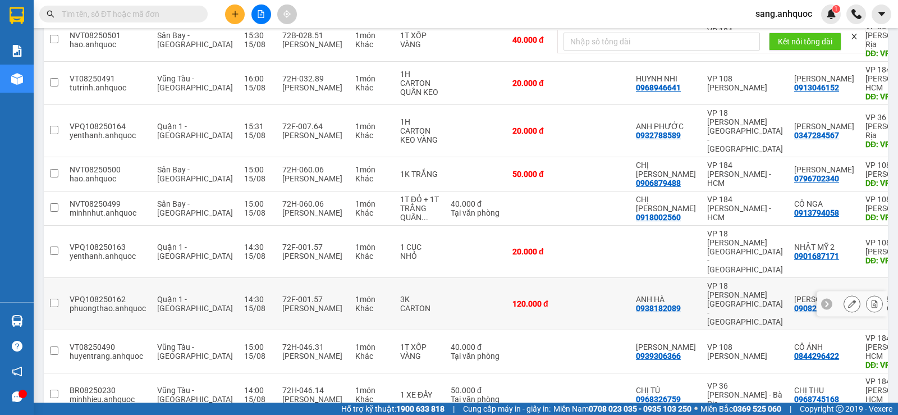
click at [848, 300] on icon at bounding box center [852, 304] width 8 height 8
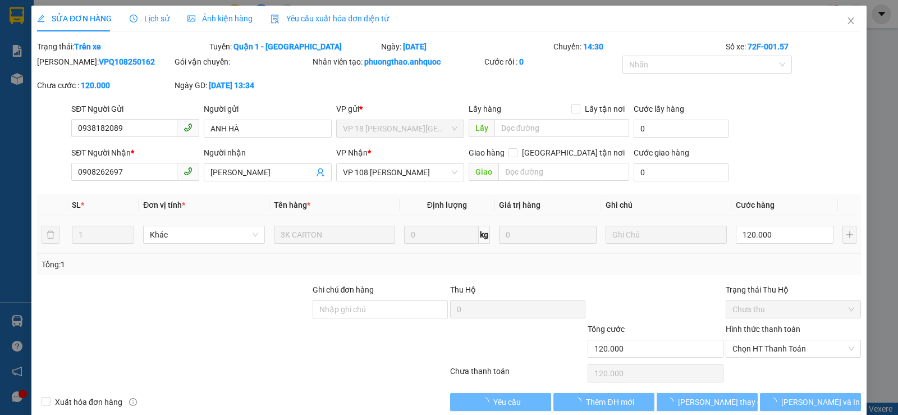
type input "0938182089"
type input "ANH HÀ"
type input "0908262697"
type input "[PERSON_NAME]"
type input "120.000"
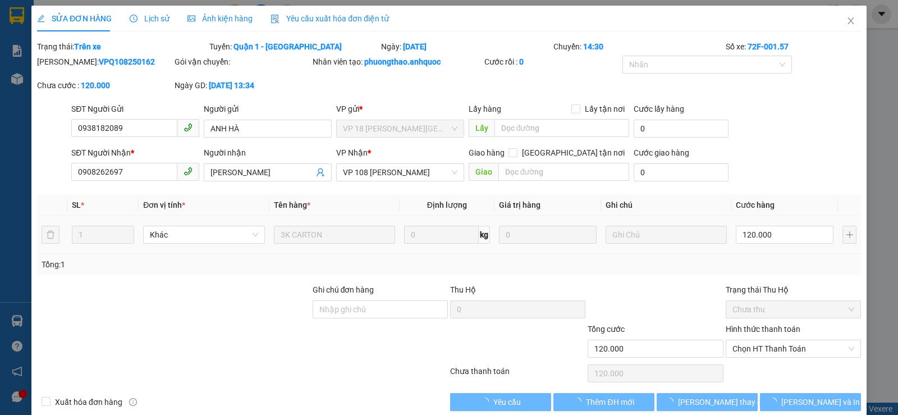
type input "120.000"
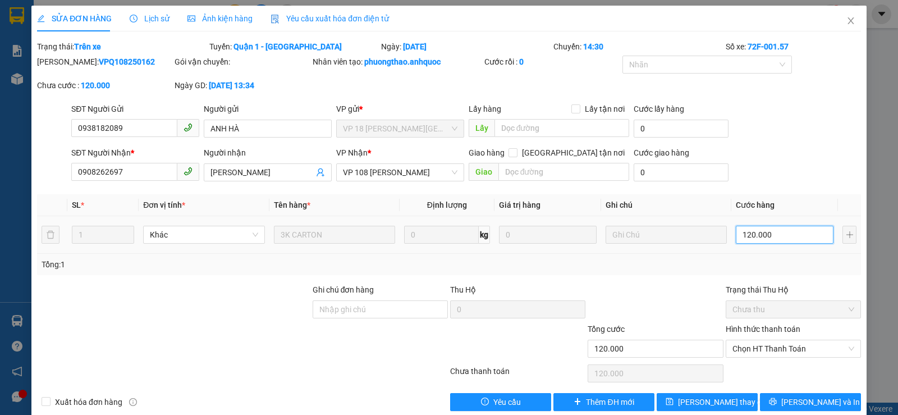
click at [781, 232] on input "120.000" at bounding box center [785, 235] width 98 height 18
type input "8"
type input "80"
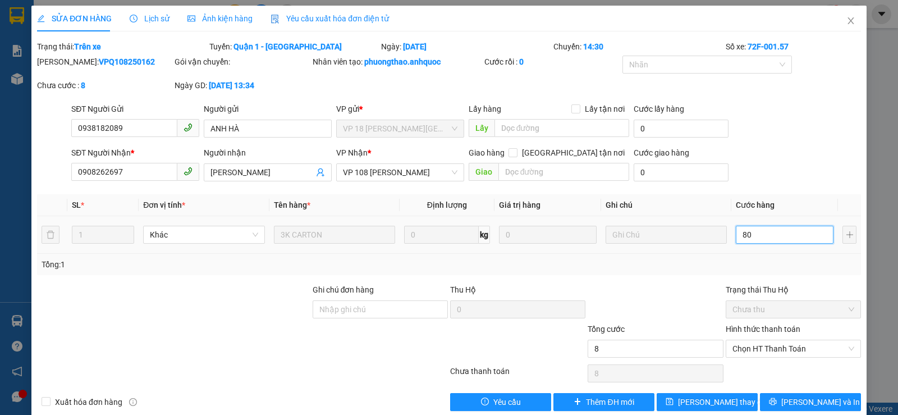
type input "80"
type input "800"
type input "8.000"
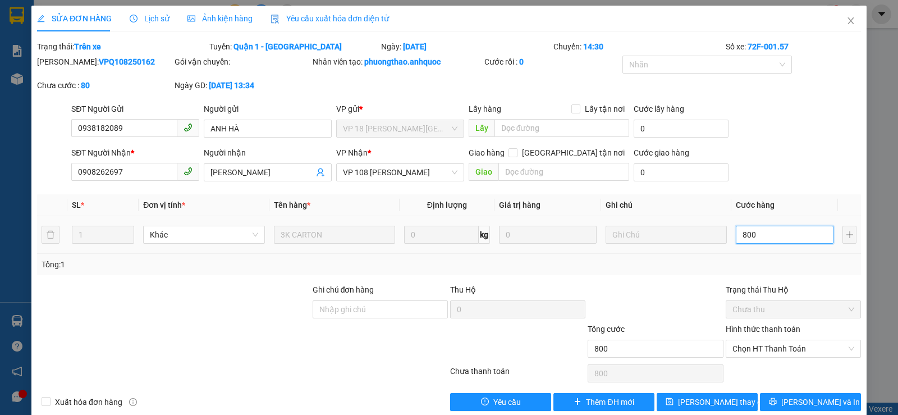
type input "8.000"
type input "80.000"
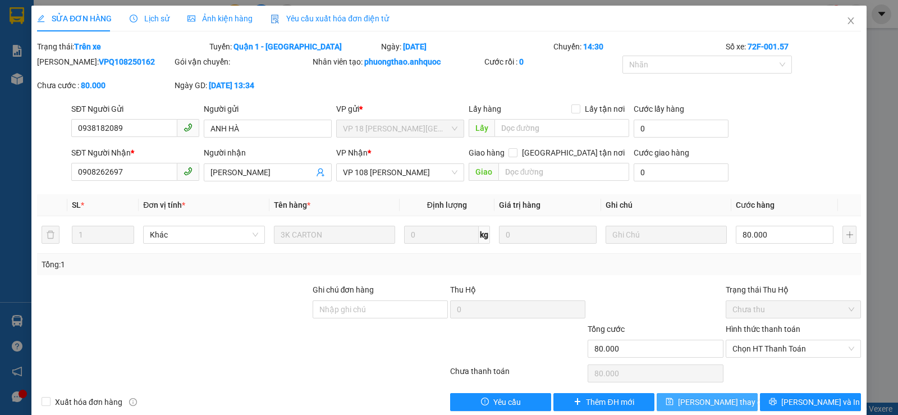
click at [715, 398] on span "[PERSON_NAME] thay đổi" at bounding box center [723, 402] width 90 height 12
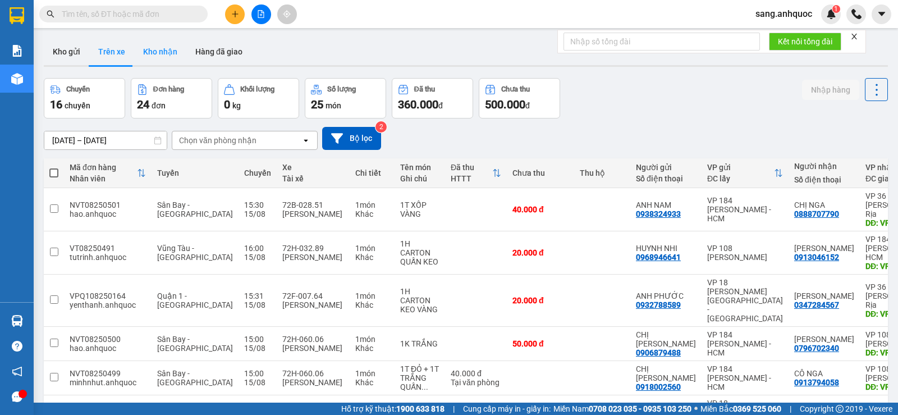
click at [167, 59] on button "Kho nhận" at bounding box center [160, 51] width 52 height 27
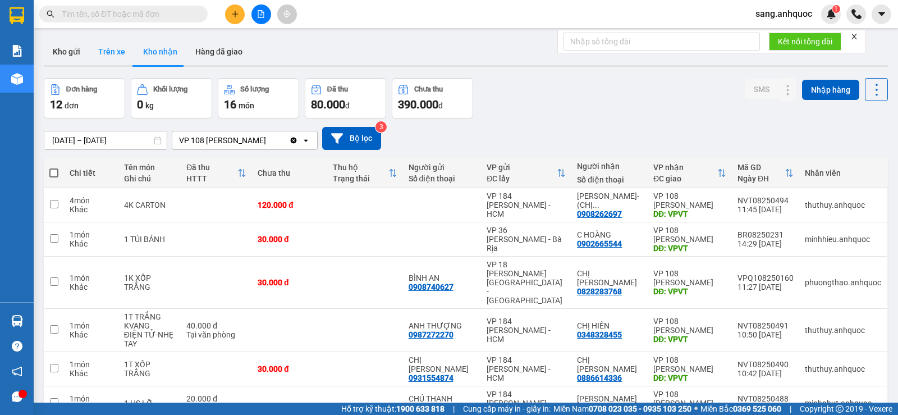
click at [113, 53] on button "Trên xe" at bounding box center [111, 51] width 45 height 27
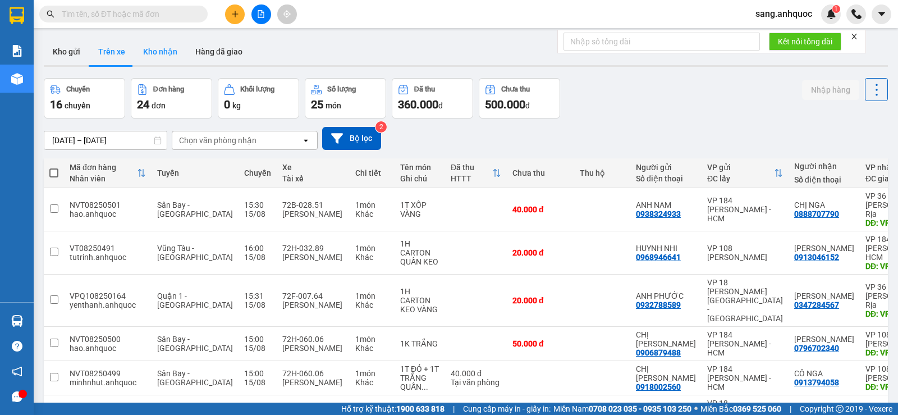
click at [169, 45] on button "Kho nhận" at bounding box center [160, 51] width 52 height 27
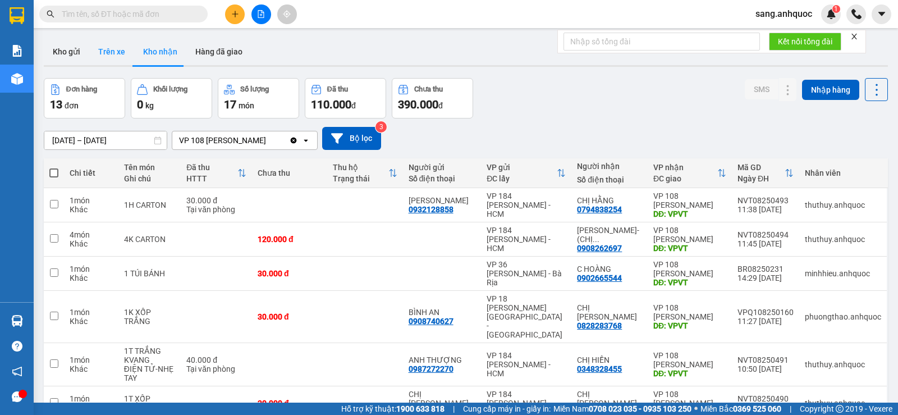
click at [117, 53] on button "Trên xe" at bounding box center [111, 51] width 45 height 27
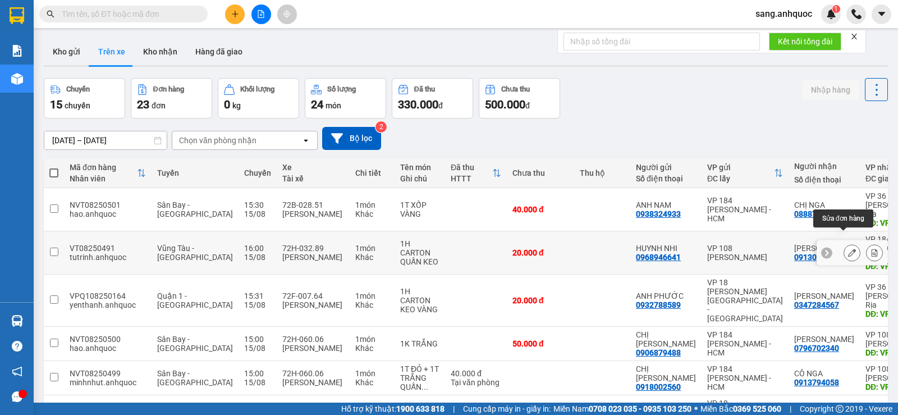
click at [847, 243] on button at bounding box center [852, 253] width 16 height 20
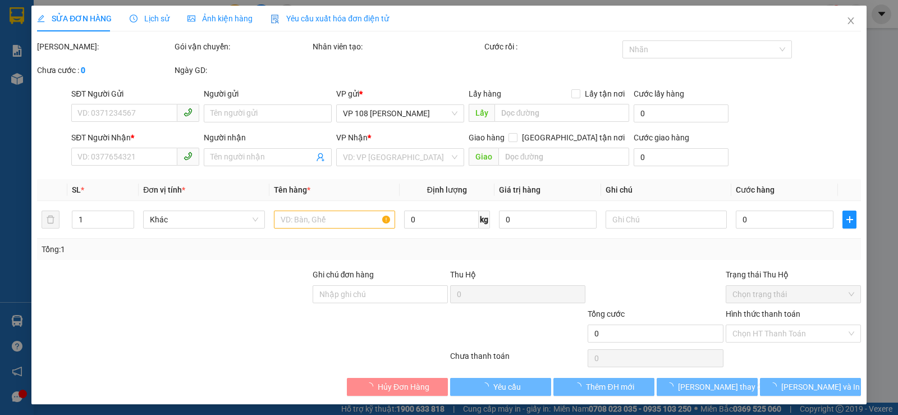
type input "0968946641"
type input "HUYNH NHI"
type input "0913046152"
type input "[PERSON_NAME]"
type input "VPNVT"
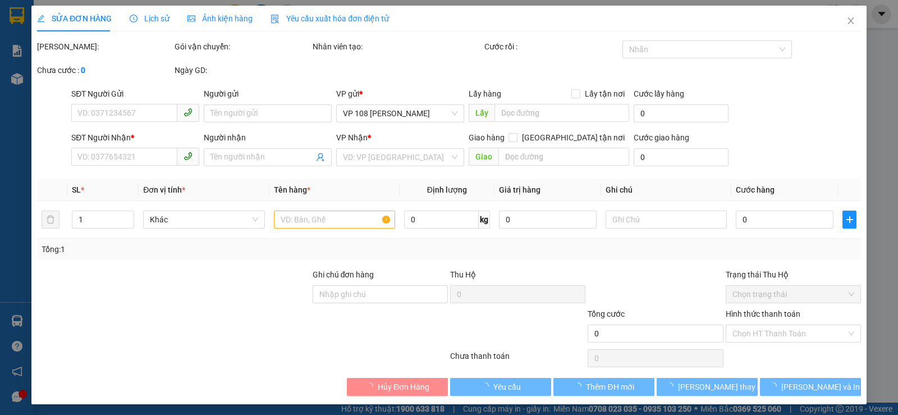
type input "20.000"
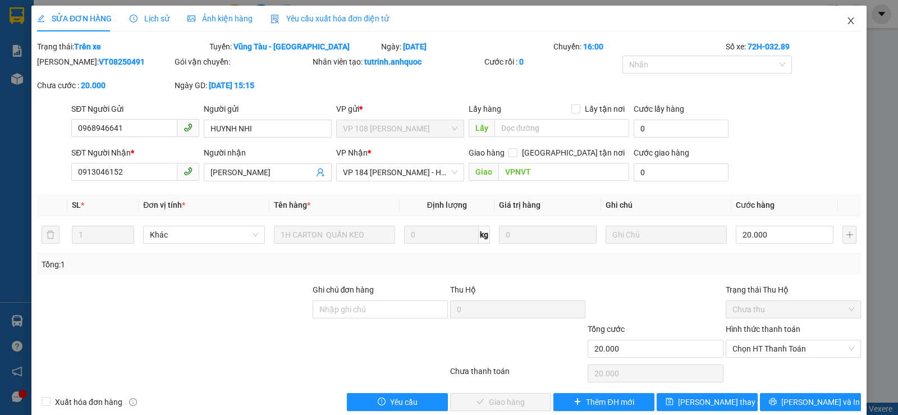
click at [846, 23] on icon "close" at bounding box center [850, 20] width 9 height 9
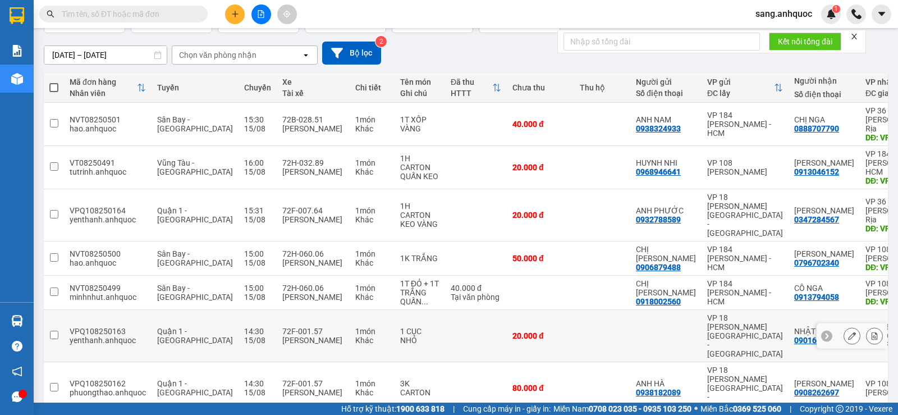
scroll to position [169, 0]
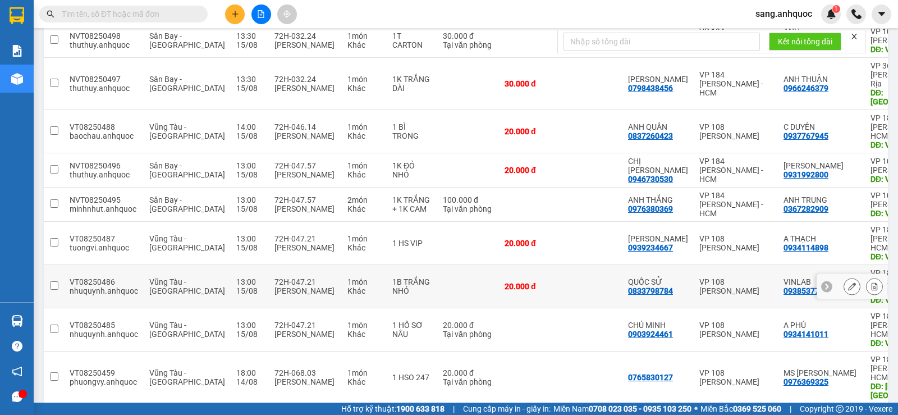
scroll to position [196, 0]
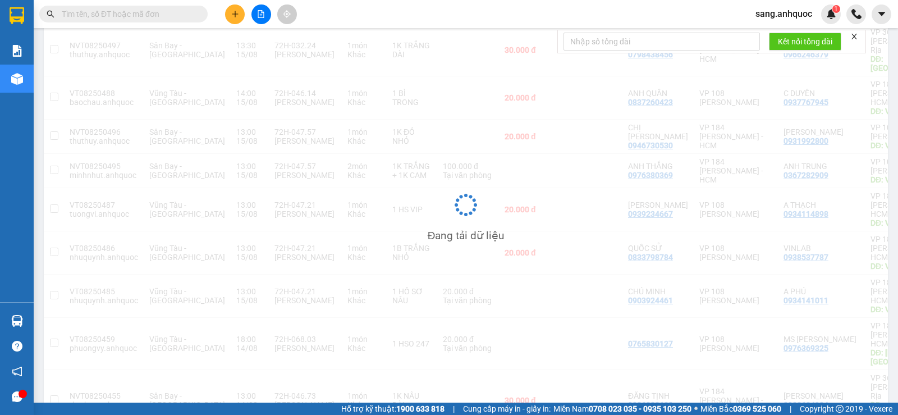
scroll to position [52, 0]
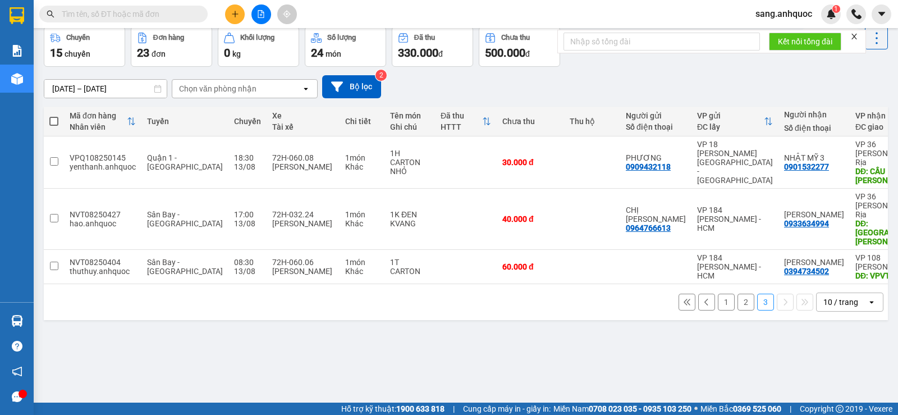
click at [725, 293] on button "1" at bounding box center [726, 301] width 17 height 17
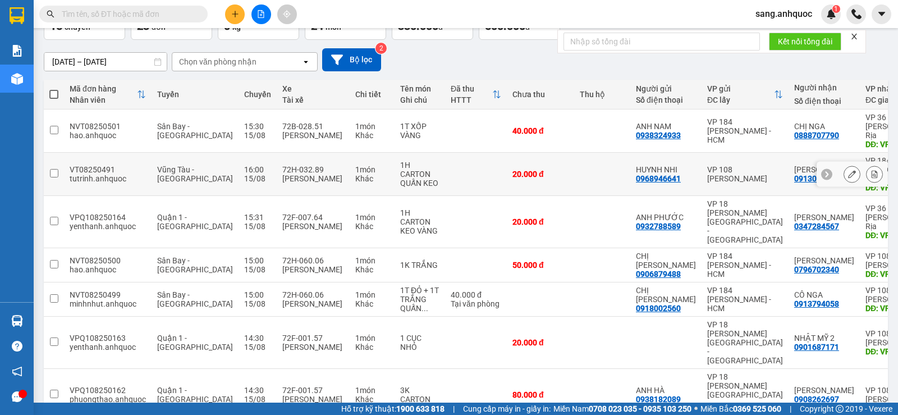
scroll to position [0, 0]
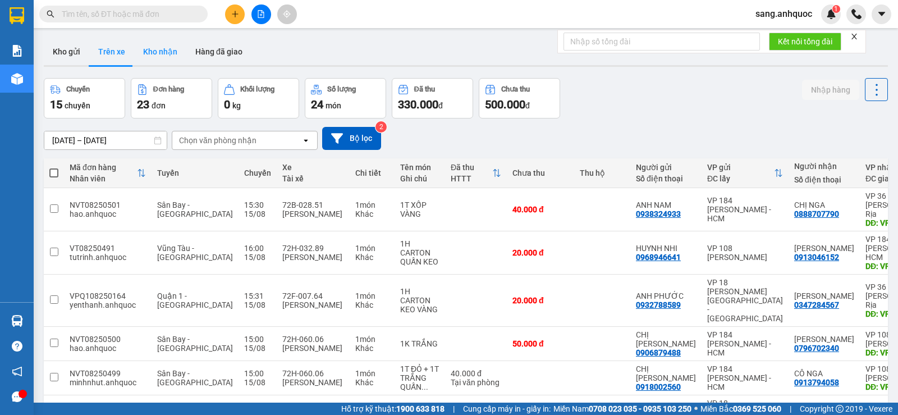
click at [159, 57] on button "Kho nhận" at bounding box center [160, 51] width 52 height 27
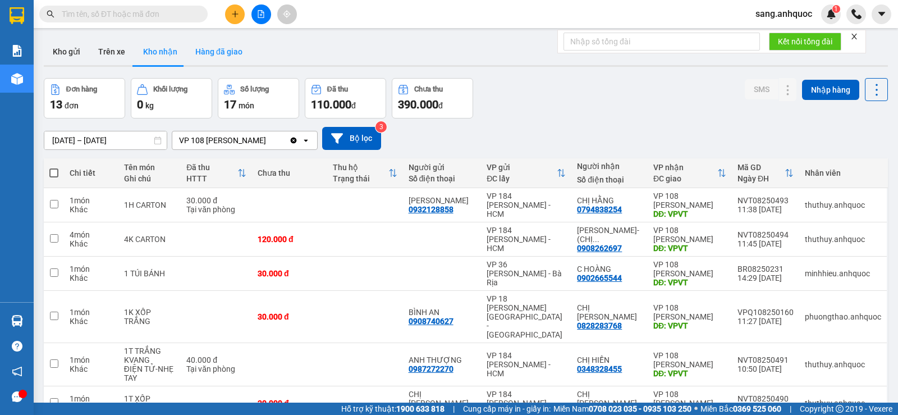
click at [225, 52] on button "Hàng đã giao" at bounding box center [218, 51] width 65 height 27
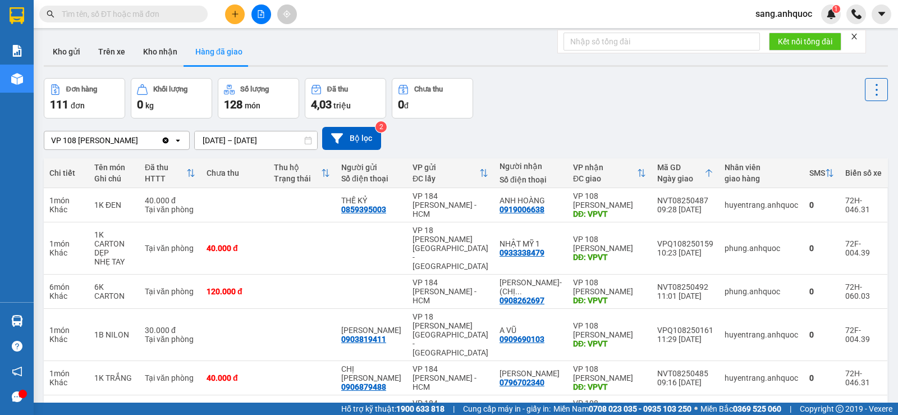
click at [164, 13] on input "text" at bounding box center [128, 14] width 132 height 12
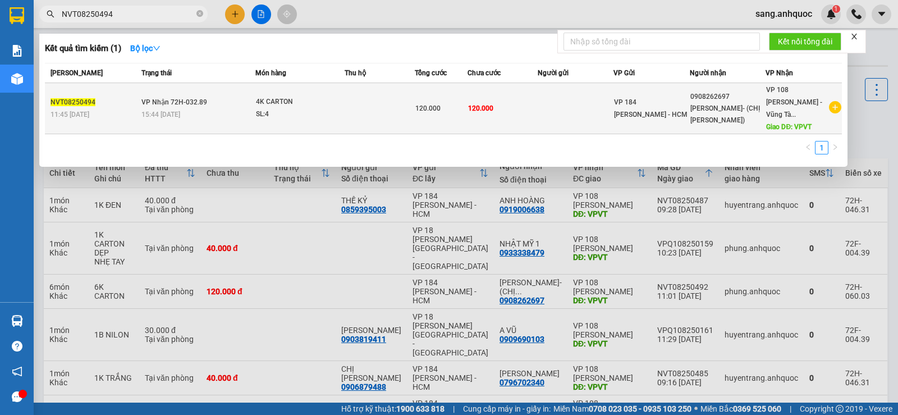
type input "NVT08250494"
click at [338, 109] on div "SL: 4" at bounding box center [298, 114] width 84 height 12
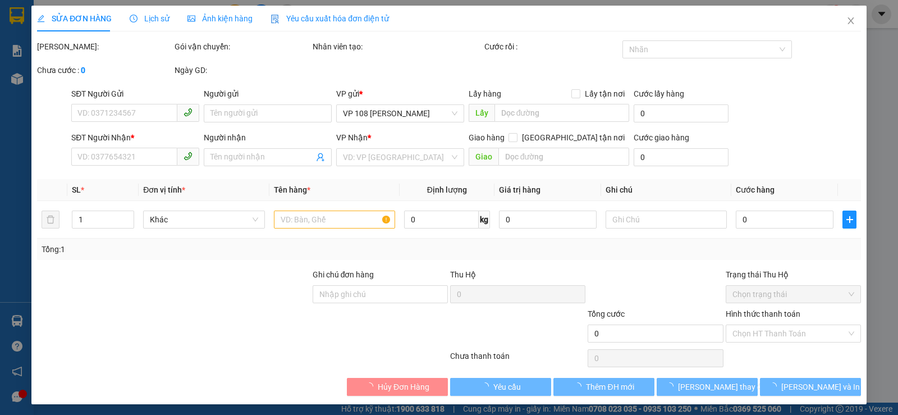
type input "0908262697"
type input "[PERSON_NAME]- (CHỊ [PERSON_NAME])"
type input "VPVT"
type input "120.000"
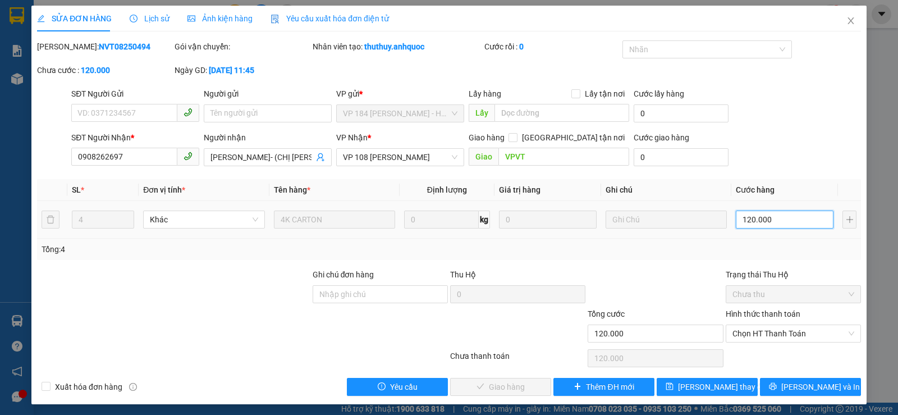
click at [770, 222] on input "120.000" at bounding box center [785, 219] width 98 height 18
type input "8"
type input "80"
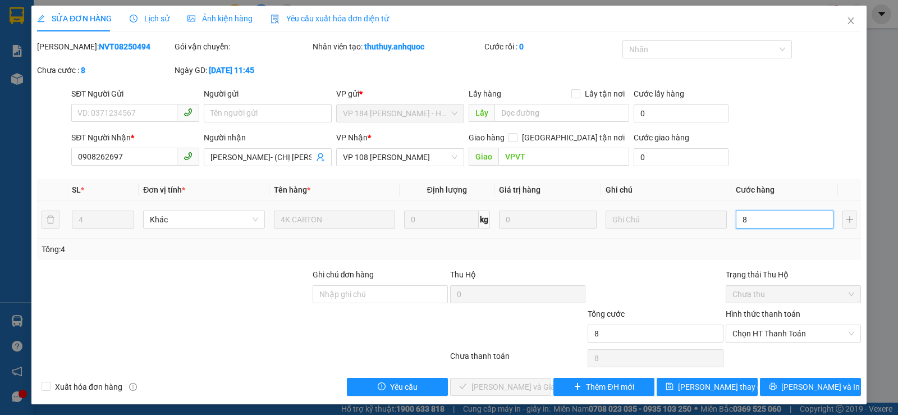
type input "80"
type input "800"
type input "8.000"
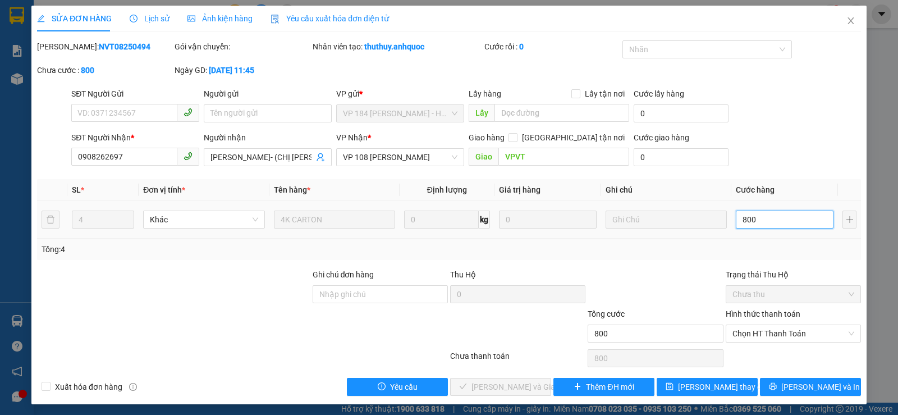
type input "8.000"
type input "80.000"
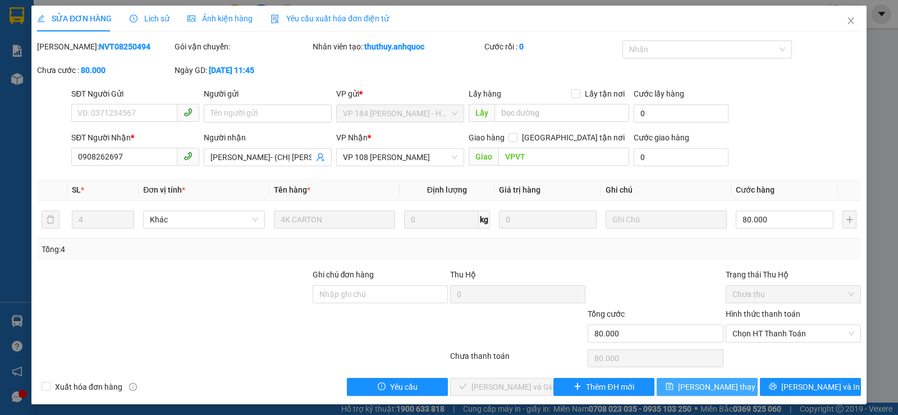
click at [713, 385] on span "[PERSON_NAME] thay đổi" at bounding box center [723, 386] width 90 height 12
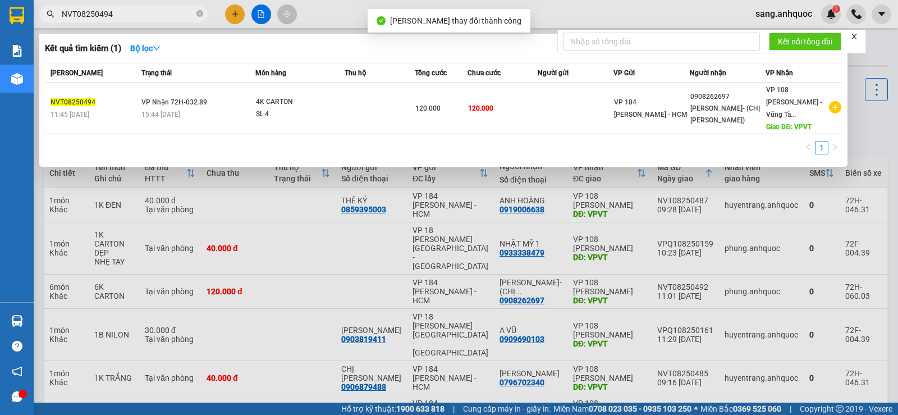
click at [123, 13] on input "NVT08250494" at bounding box center [128, 14] width 132 height 12
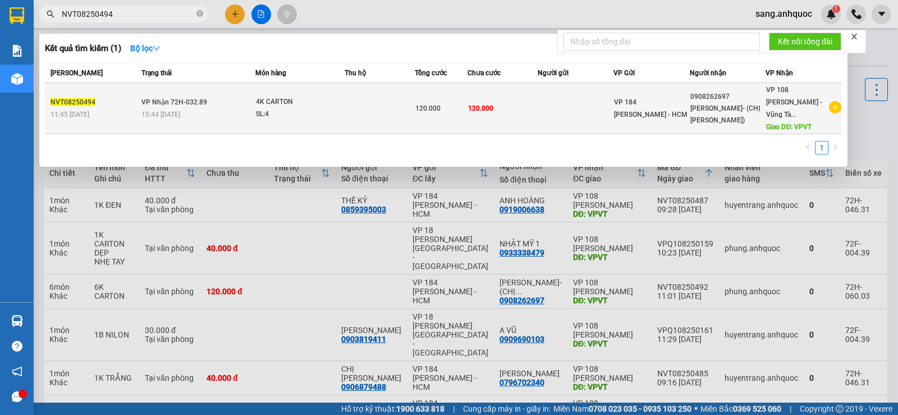
click at [549, 113] on td at bounding box center [576, 108] width 76 height 51
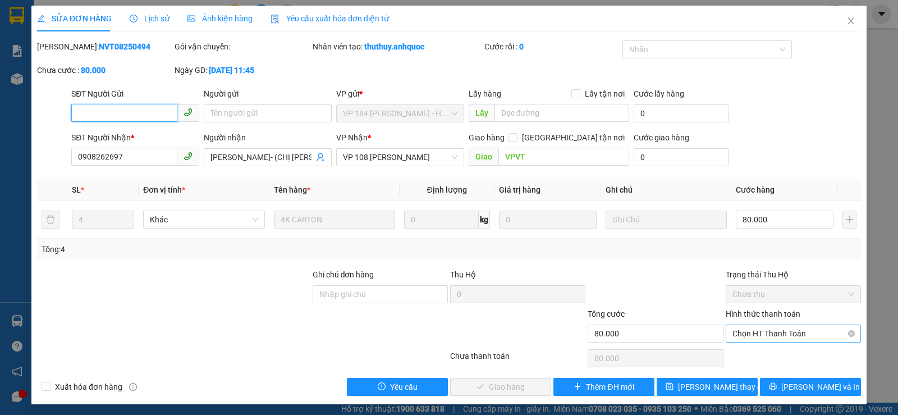
click at [755, 334] on span "Chọn HT Thanh Toán" at bounding box center [793, 333] width 122 height 17
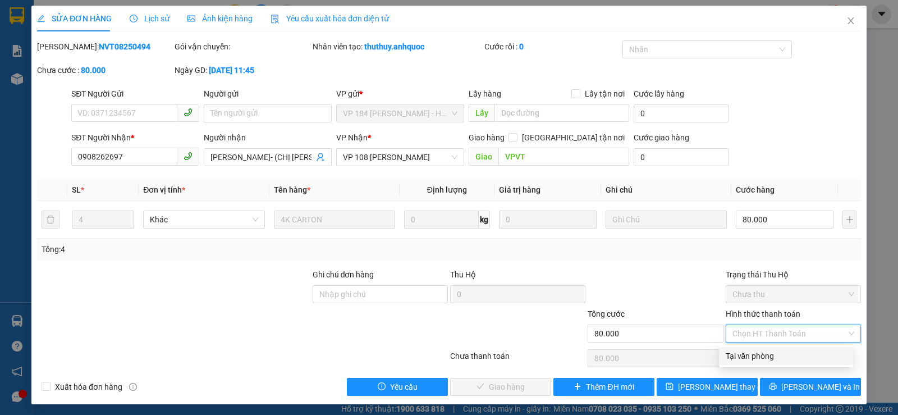
click at [750, 355] on div "Tại văn phòng" at bounding box center [785, 356] width 121 height 12
type input "0"
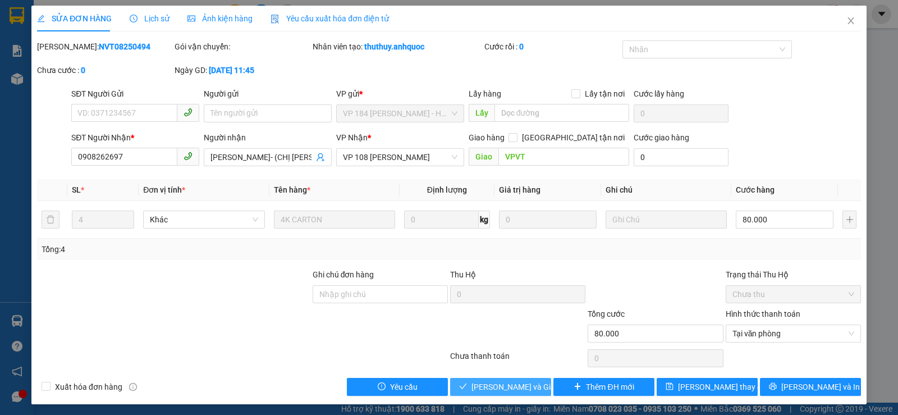
click at [494, 389] on span "[PERSON_NAME] và Giao hàng" at bounding box center [525, 386] width 108 height 12
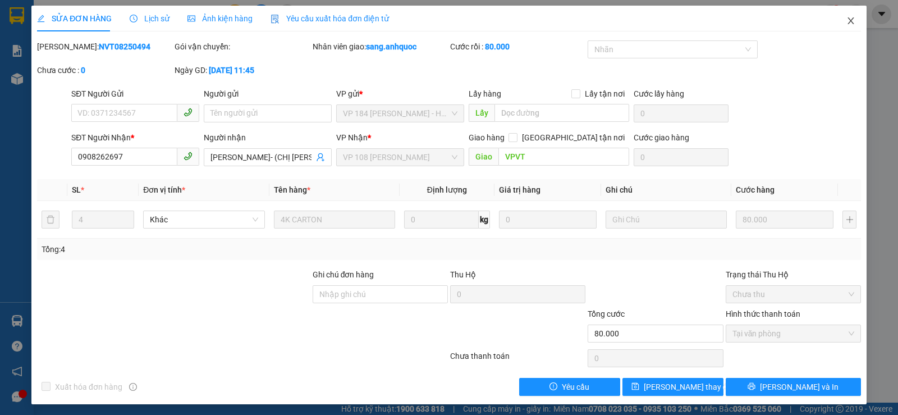
click at [846, 21] on icon "close" at bounding box center [850, 20] width 9 height 9
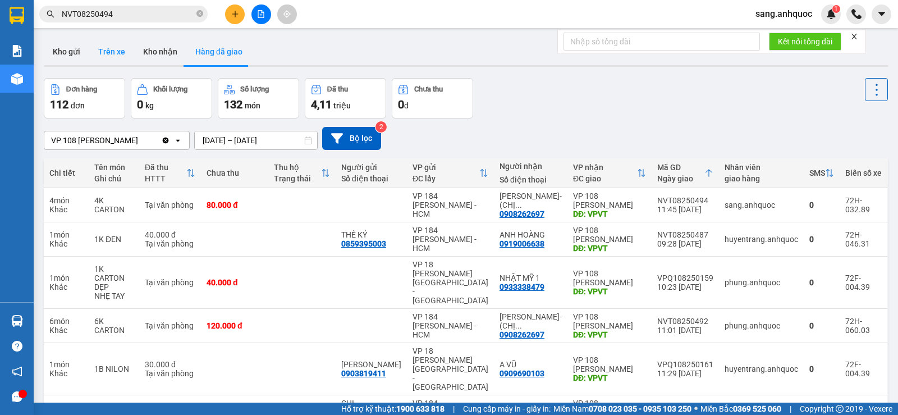
click at [103, 53] on button "Trên xe" at bounding box center [111, 51] width 45 height 27
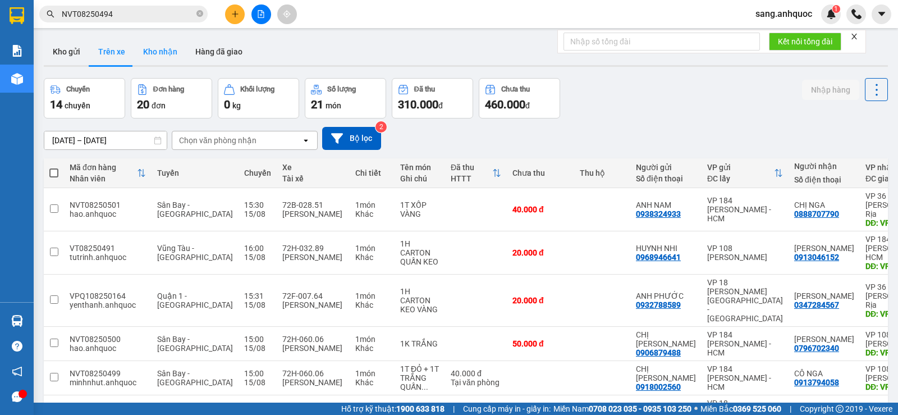
click at [164, 56] on button "Kho nhận" at bounding box center [160, 51] width 52 height 27
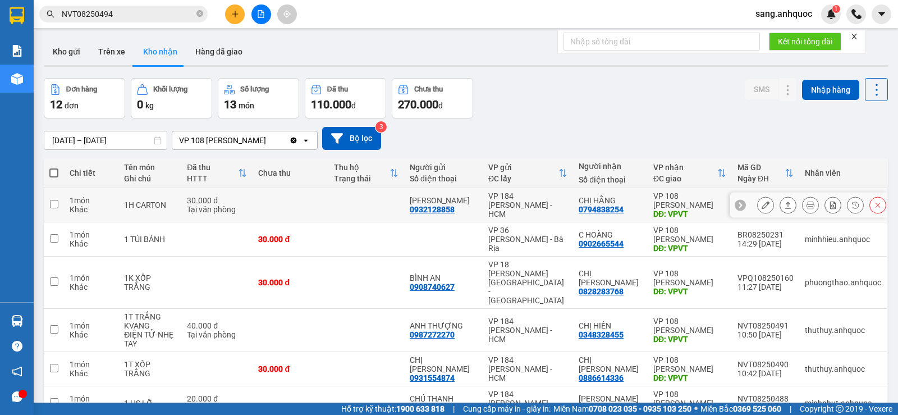
click at [761, 204] on icon at bounding box center [765, 205] width 8 height 8
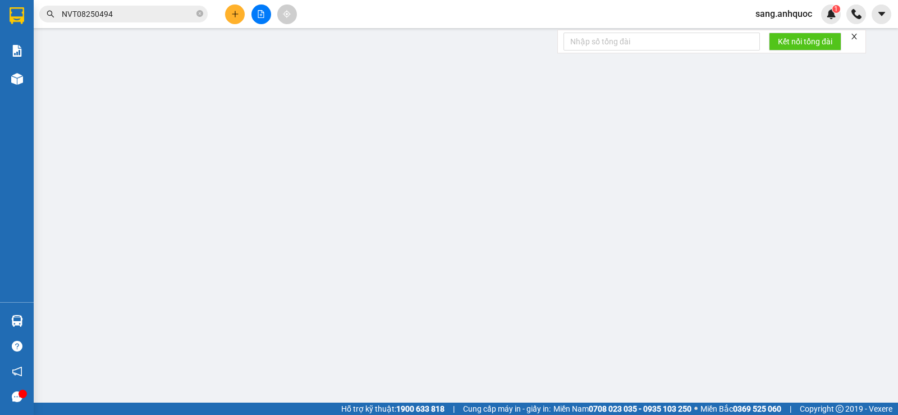
type input "0932128858"
type input "[PERSON_NAME]"
type input "0794838254"
type input "CHỊ HẰNG"
type input "VPVT"
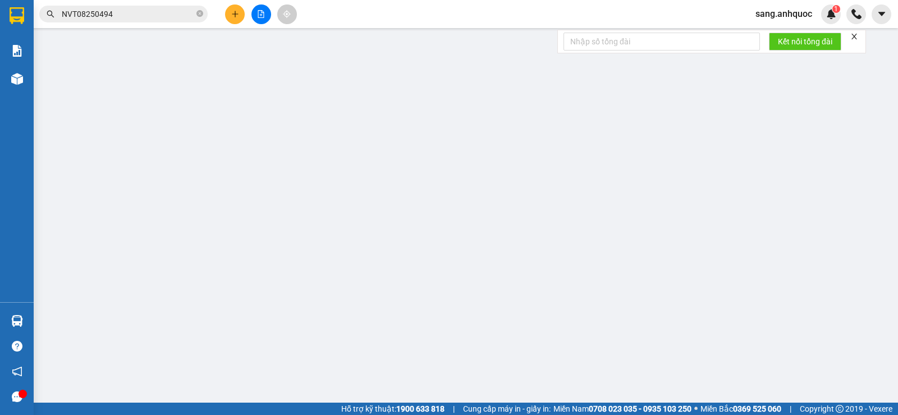
type input "TM 15/8 THỦY"
type input "30.000"
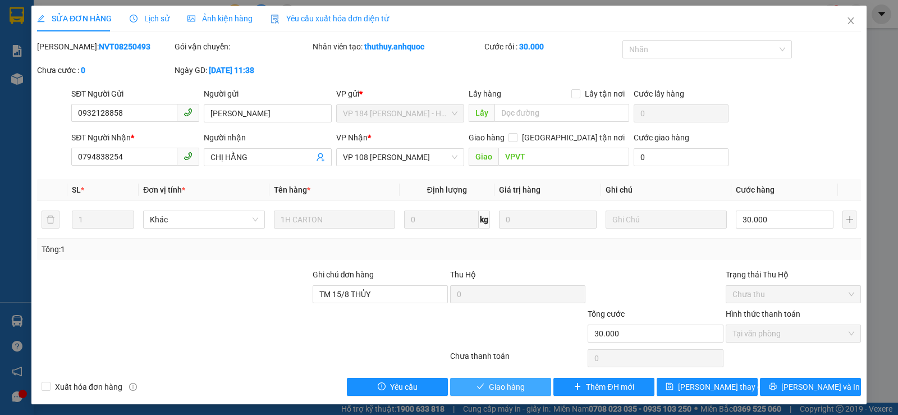
click at [523, 384] on button "Giao hàng" at bounding box center [500, 387] width 101 height 18
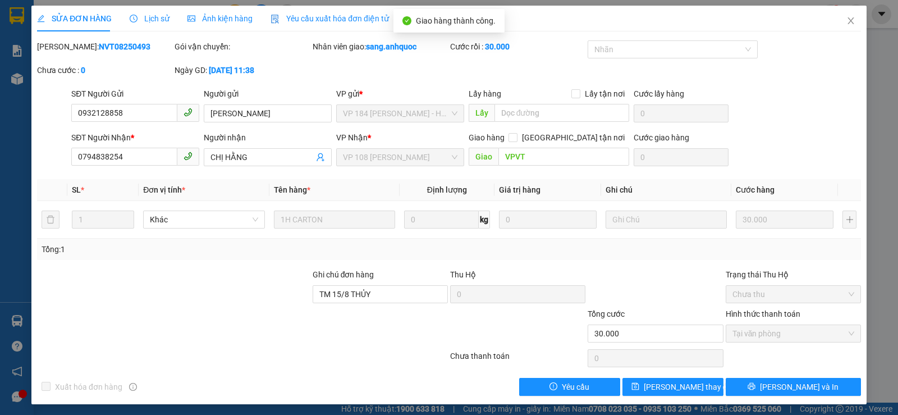
scroll to position [3, 0]
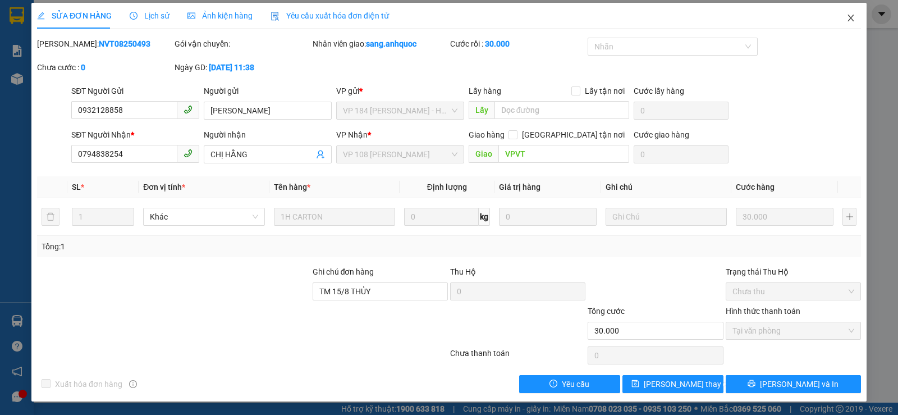
click at [846, 17] on icon "close" at bounding box center [850, 17] width 9 height 9
